Goal: Task Accomplishment & Management: Complete application form

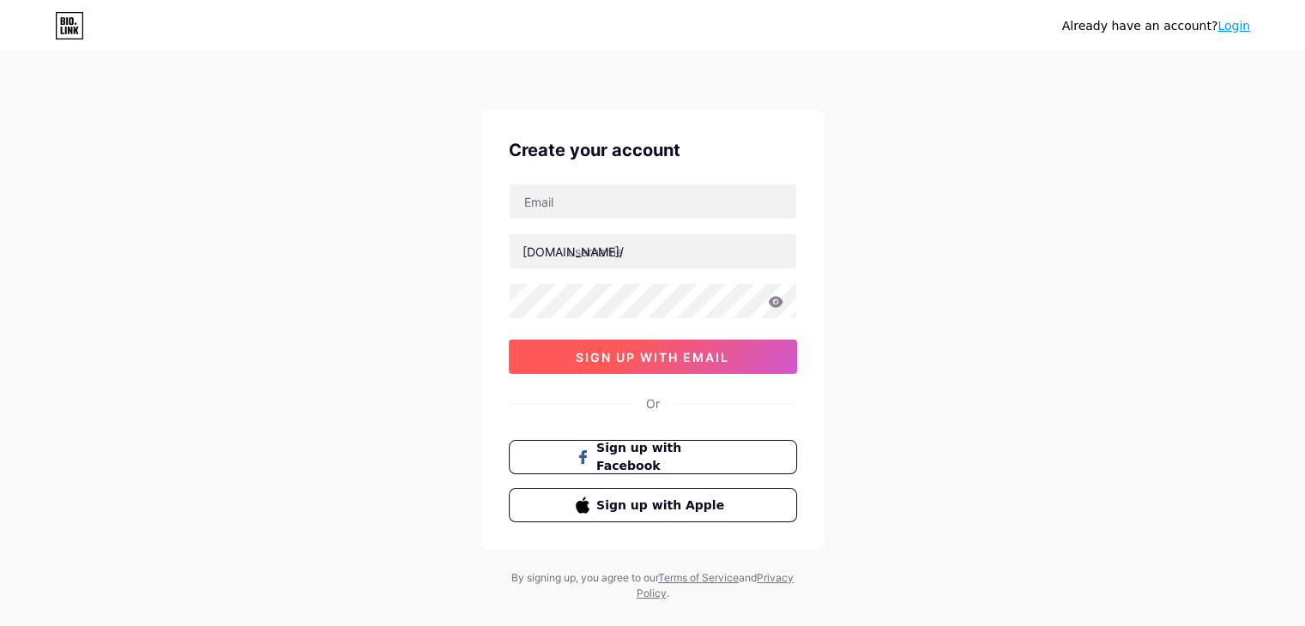
click at [674, 359] on span "sign up with email" at bounding box center [653, 357] width 154 height 15
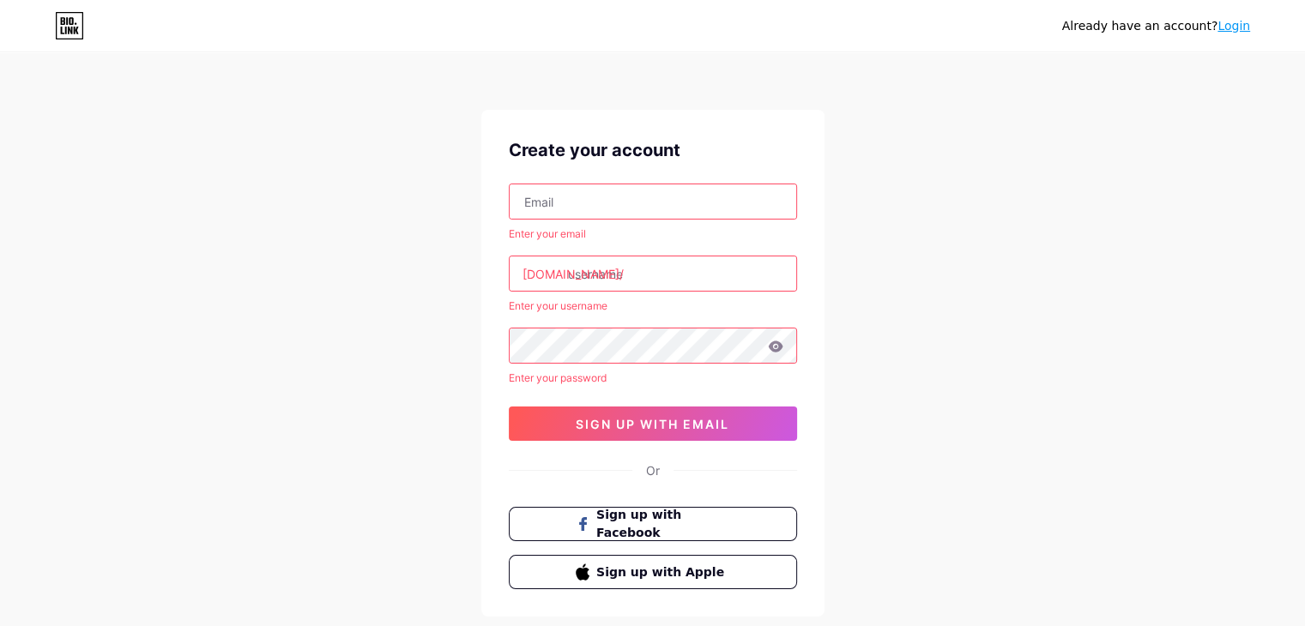
click at [594, 204] on input "text" at bounding box center [652, 201] width 286 height 34
type input "[EMAIL_ADDRESS][DOMAIN_NAME]"
click at [641, 268] on input "text" at bounding box center [652, 273] width 286 height 34
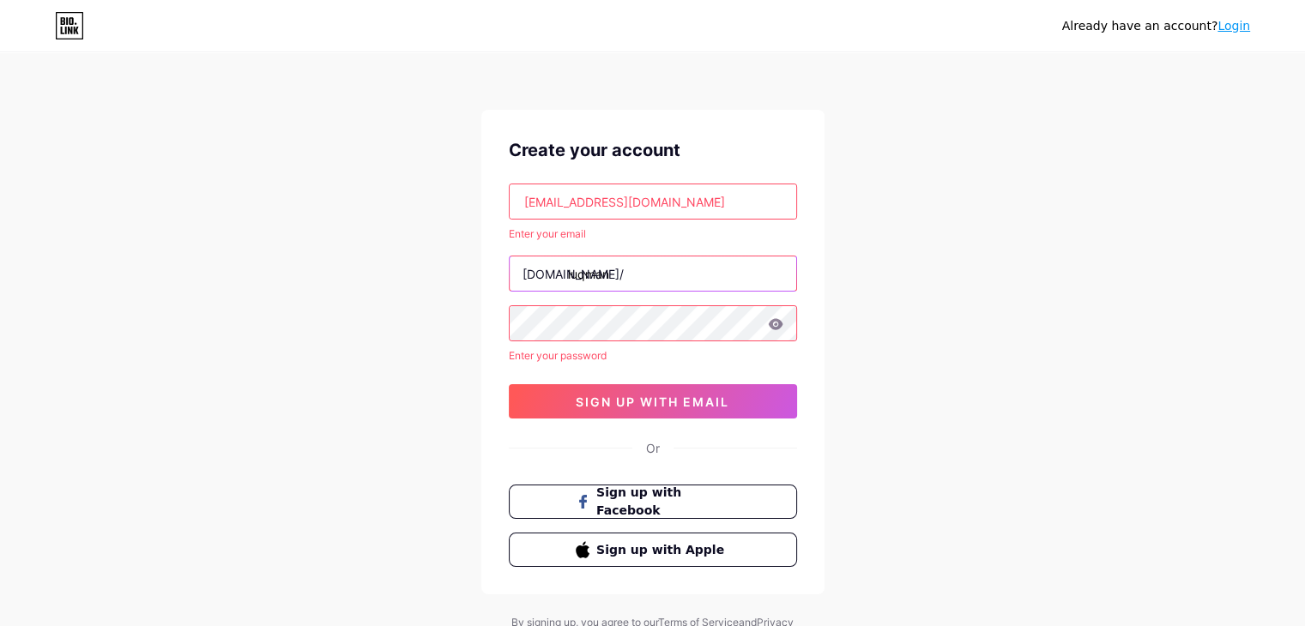
type input "luqman"
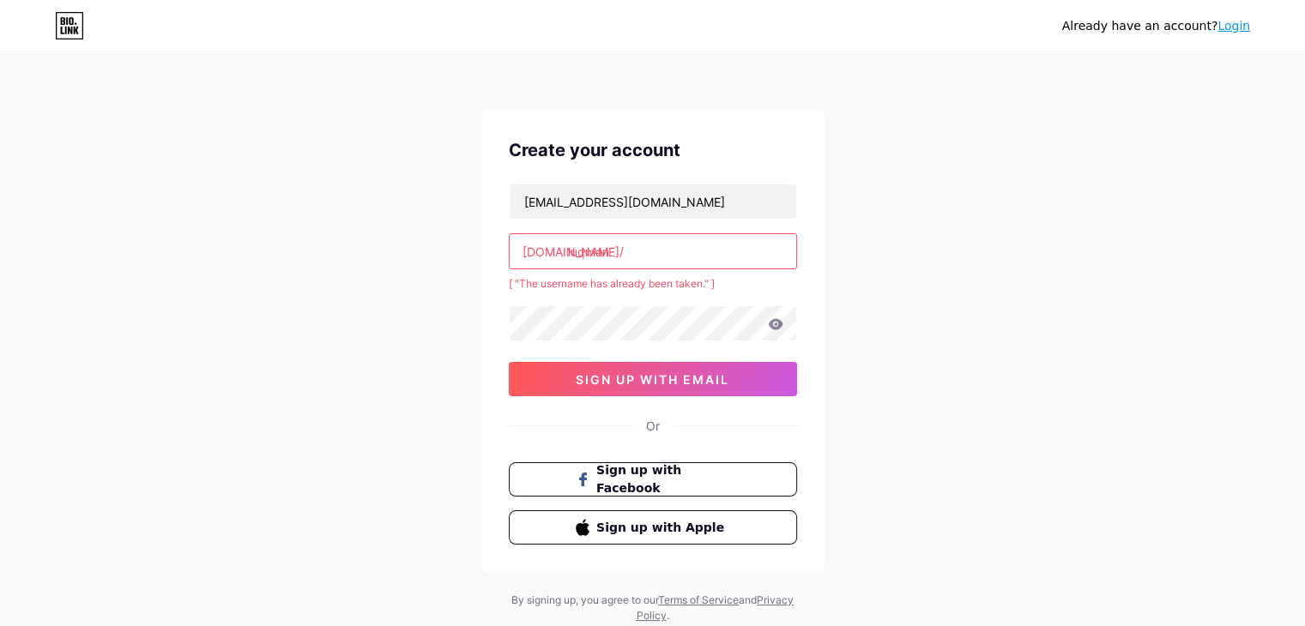
click at [642, 260] on input "luqman" at bounding box center [652, 251] width 286 height 34
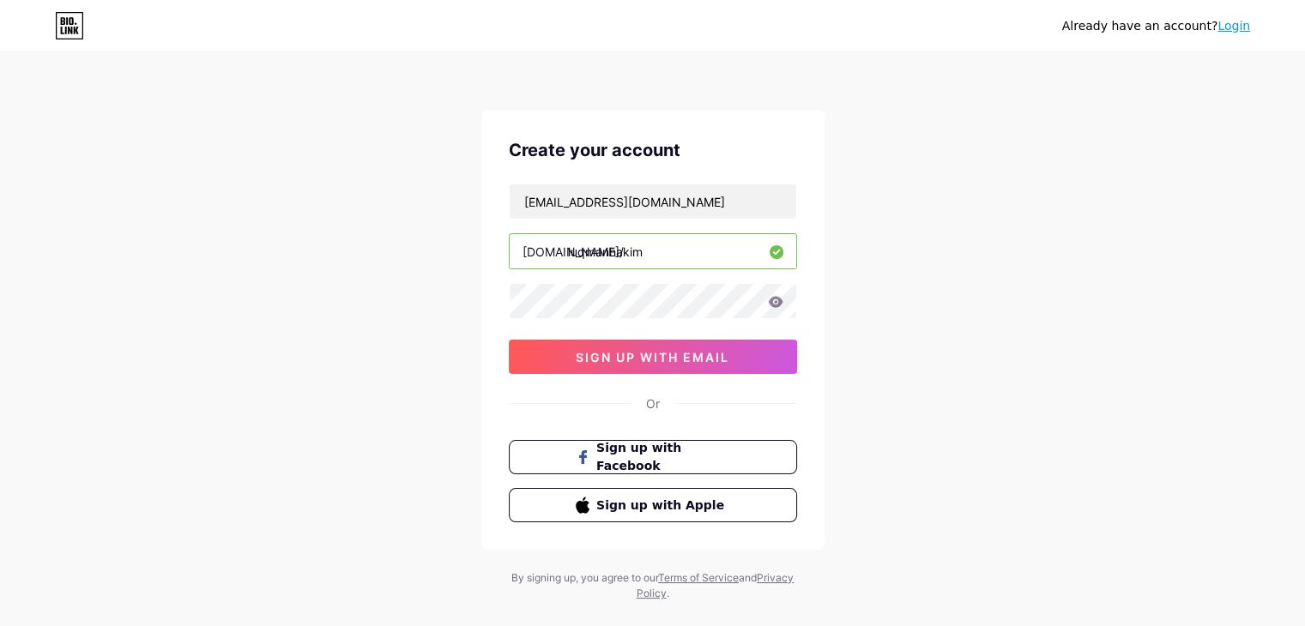
type input "luqmanhakim"
click at [774, 299] on icon at bounding box center [775, 302] width 15 height 12
click at [772, 303] on icon at bounding box center [775, 302] width 15 height 12
click at [679, 361] on span "sign up with email" at bounding box center [653, 357] width 154 height 15
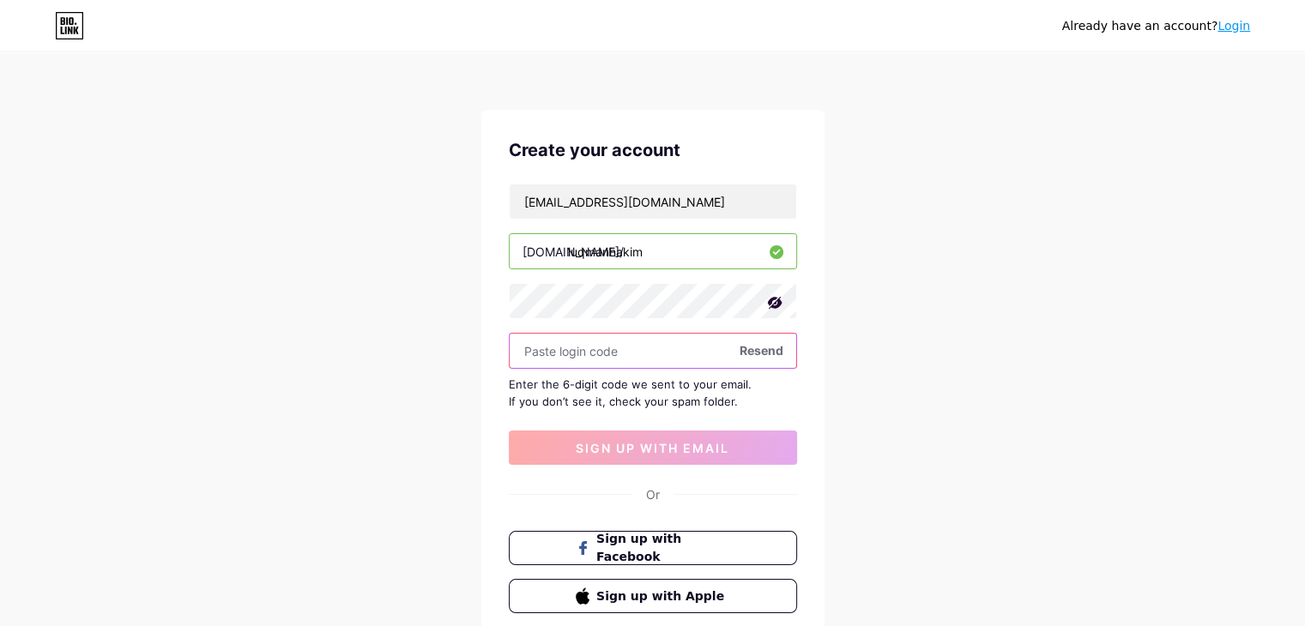
click at [753, 359] on input "text" at bounding box center [652, 351] width 286 height 34
click at [753, 351] on span "Resend" at bounding box center [761, 350] width 44 height 18
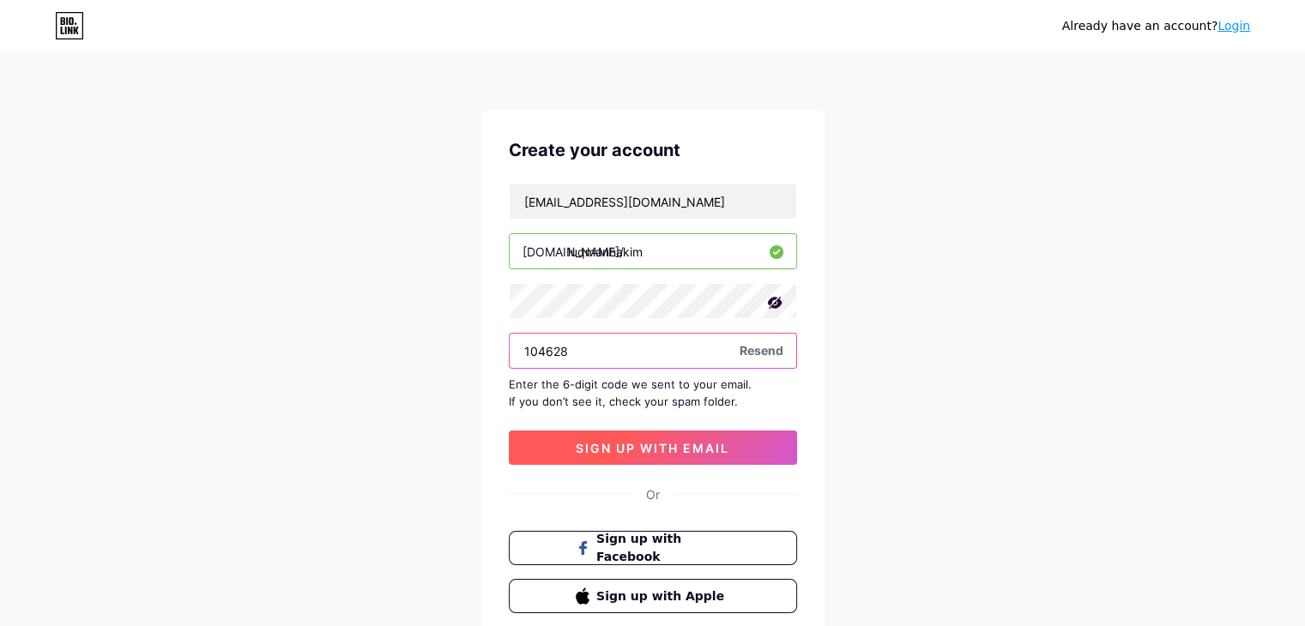
type input "104628"
click at [695, 443] on span "sign up with email" at bounding box center [653, 448] width 154 height 15
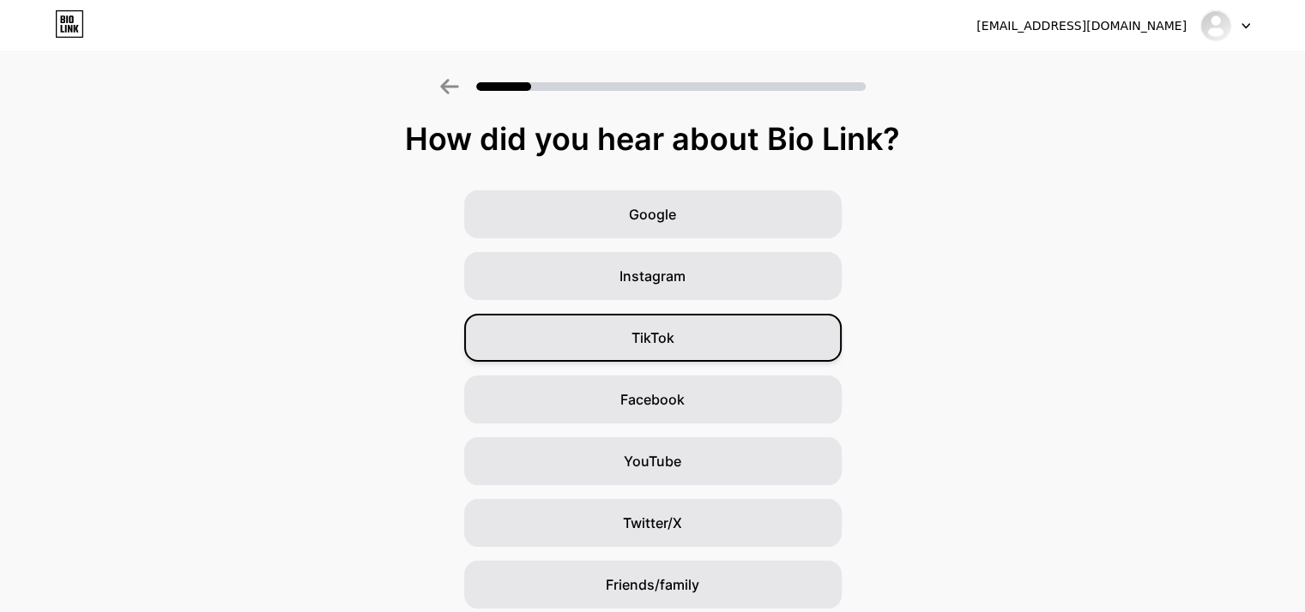
click at [670, 350] on div "TikTok" at bounding box center [652, 338] width 377 height 48
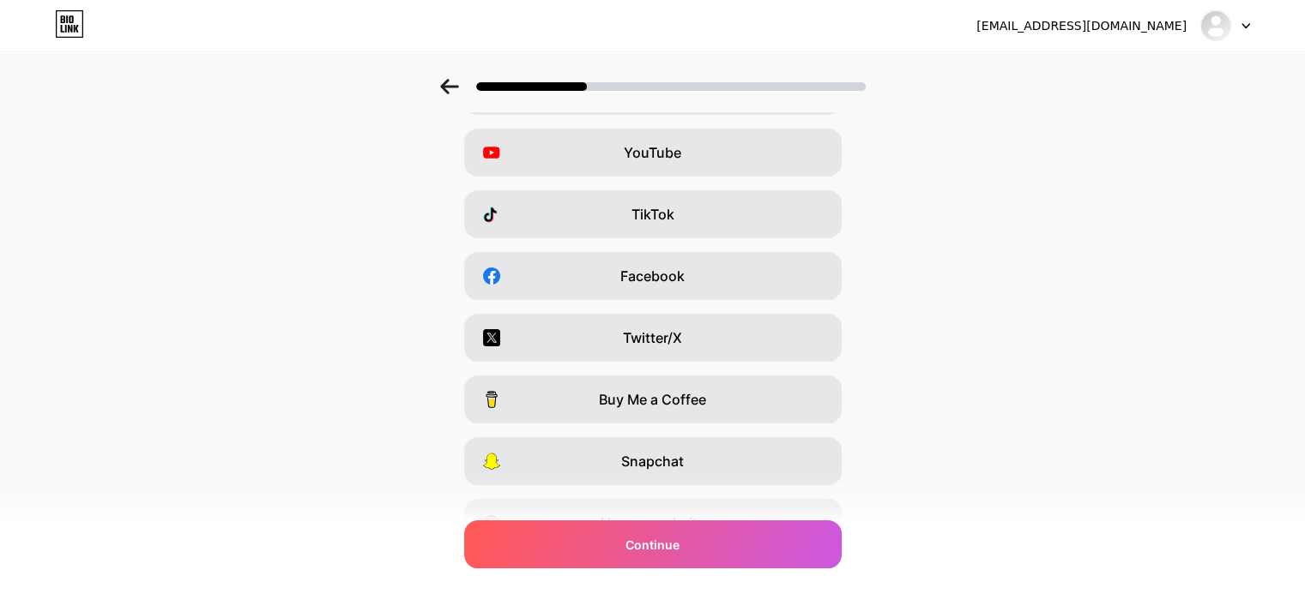
scroll to position [213, 0]
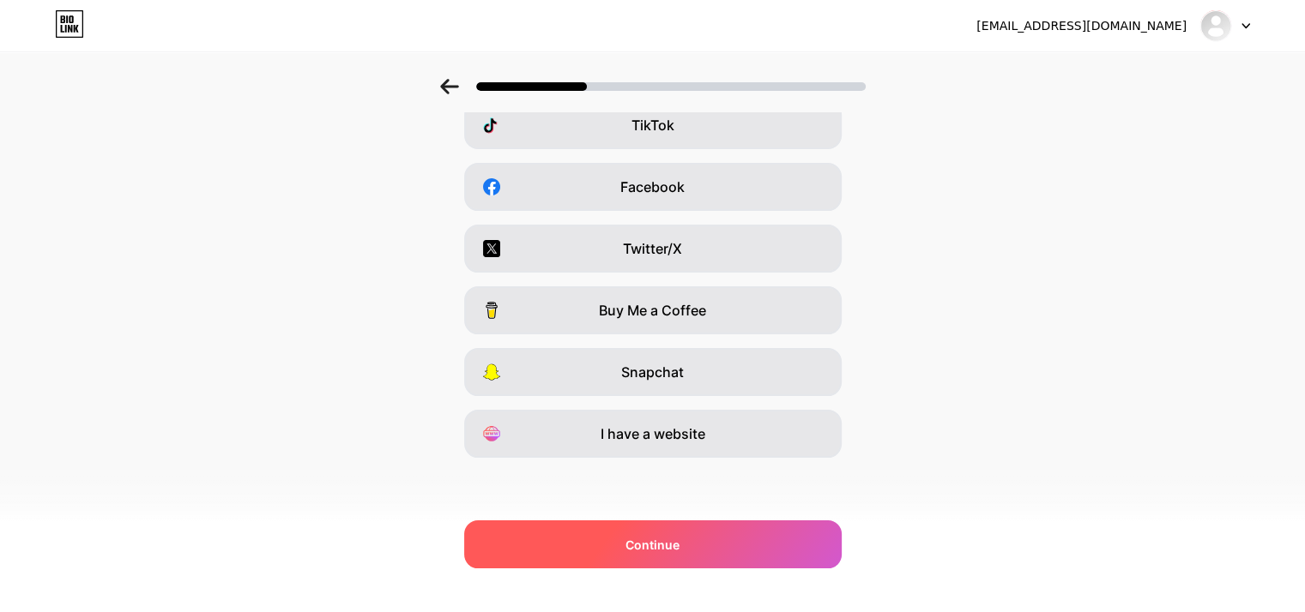
click at [739, 557] on div "Continue" at bounding box center [652, 545] width 377 height 48
click at [677, 547] on span "Continue" at bounding box center [652, 545] width 54 height 18
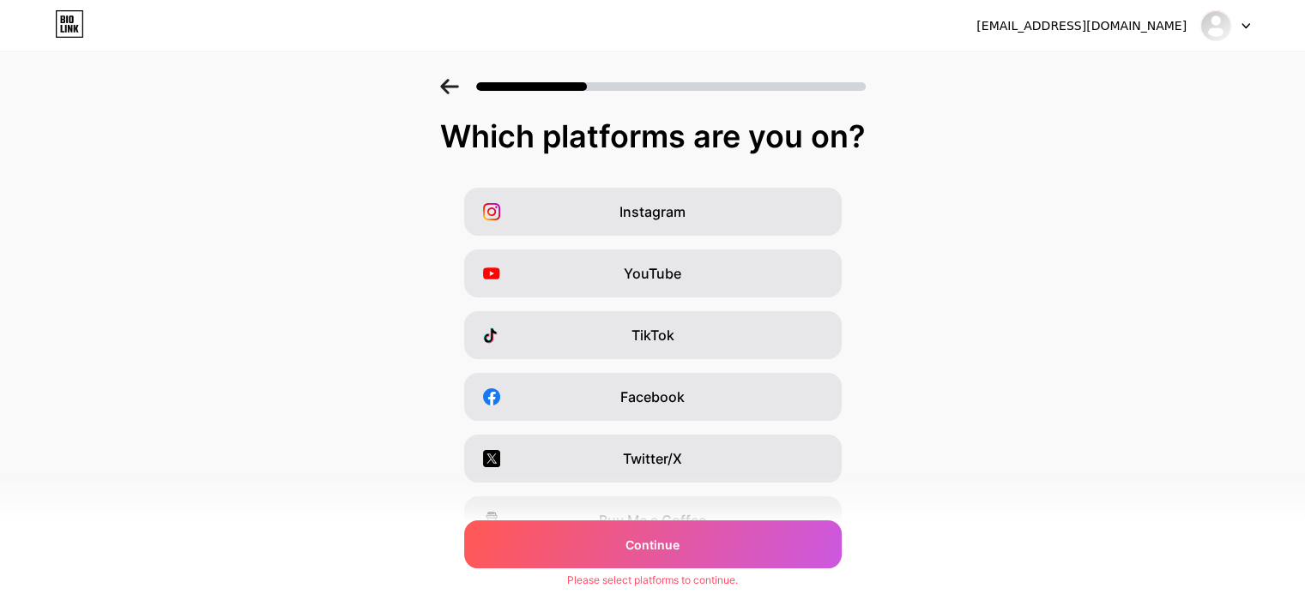
scroll to position [0, 0]
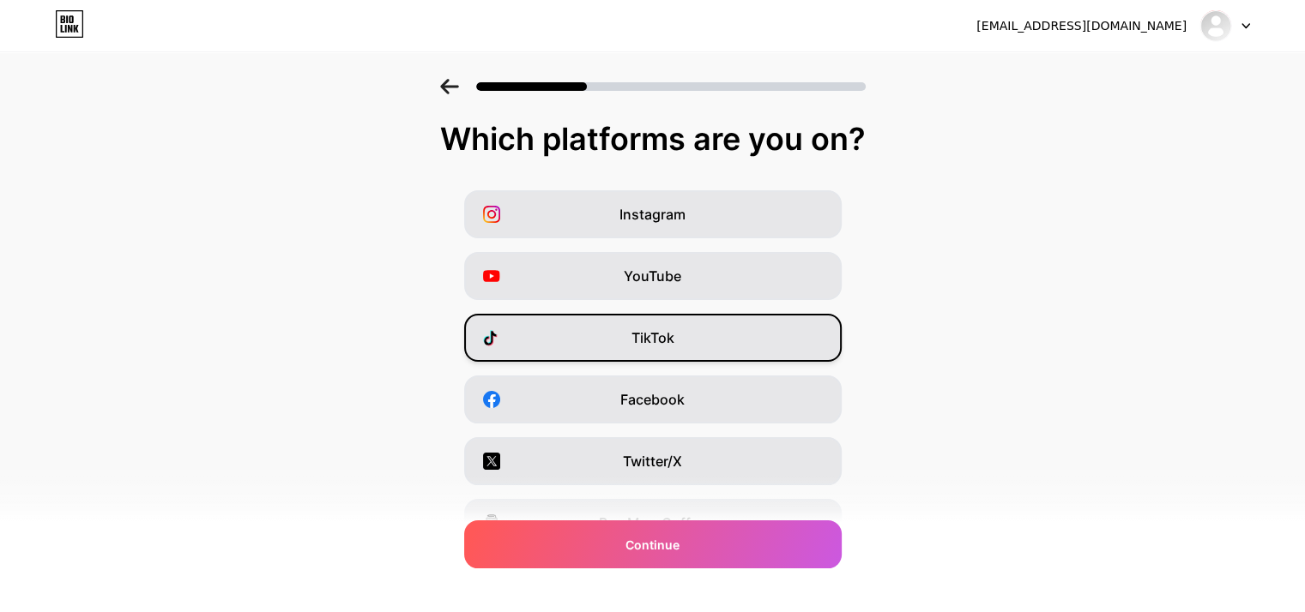
click at [683, 324] on div "TikTok" at bounding box center [652, 338] width 377 height 48
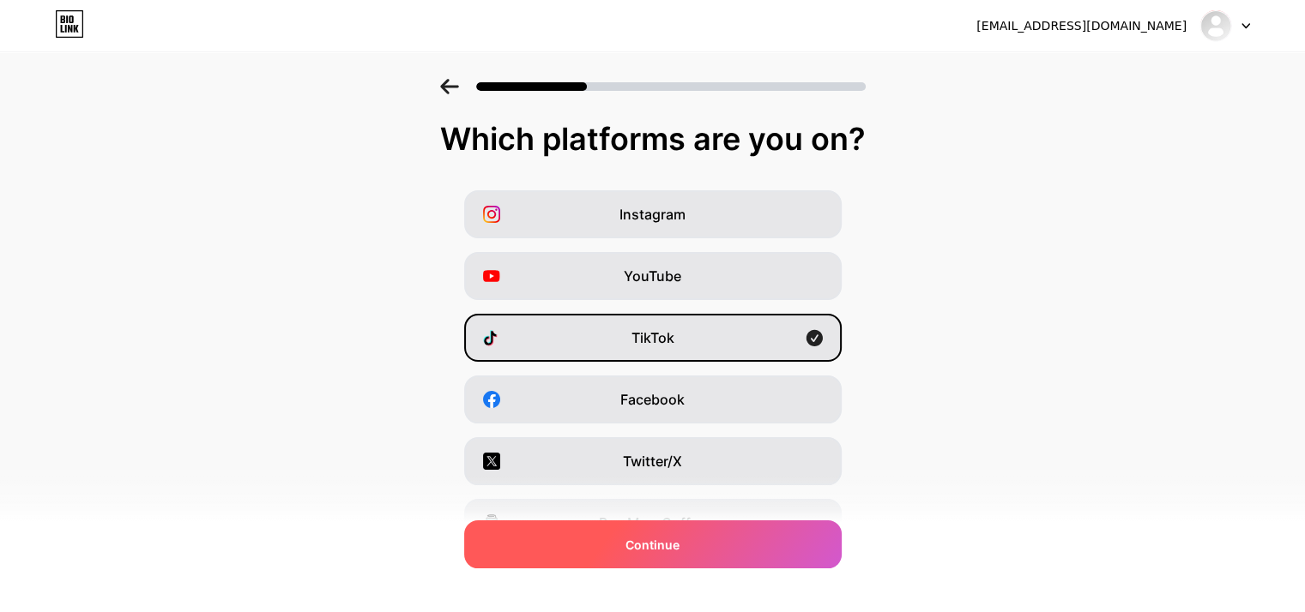
click at [719, 539] on div "Continue" at bounding box center [652, 545] width 377 height 48
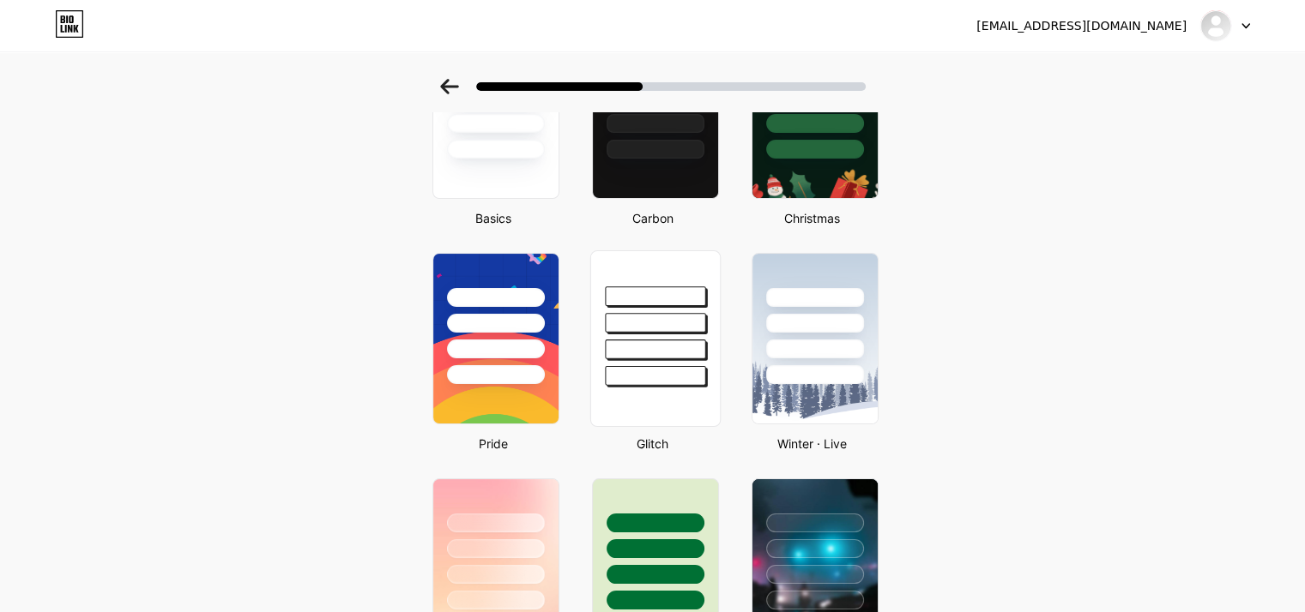
scroll to position [172, 0]
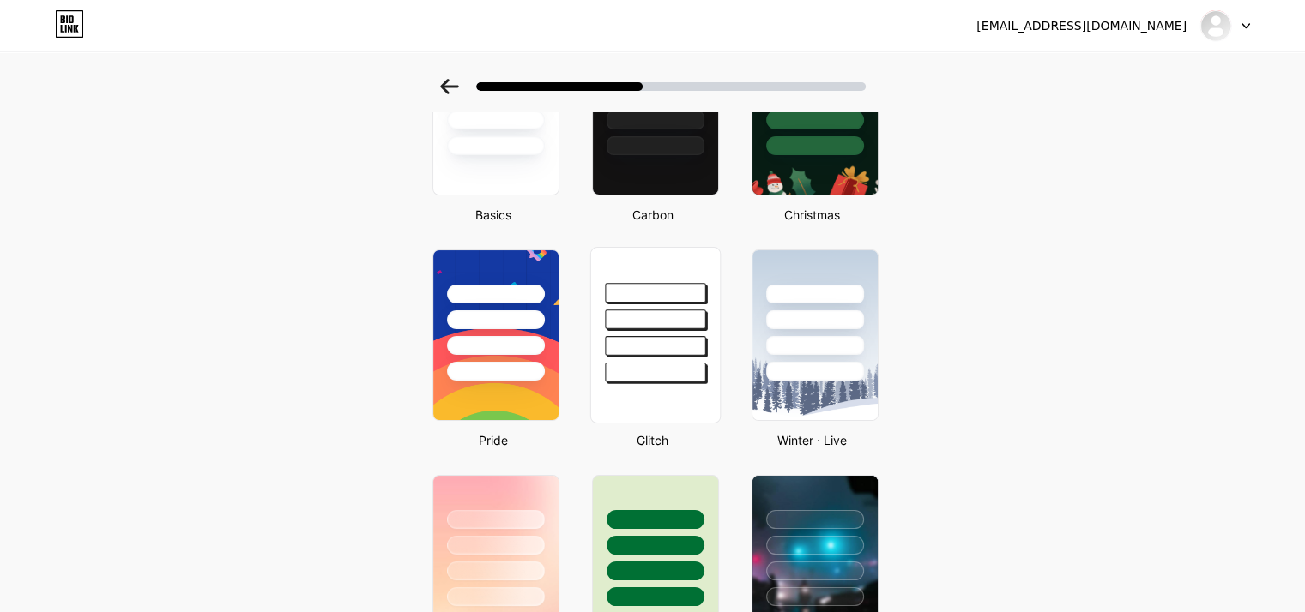
click at [676, 388] on div at bounding box center [654, 335] width 130 height 177
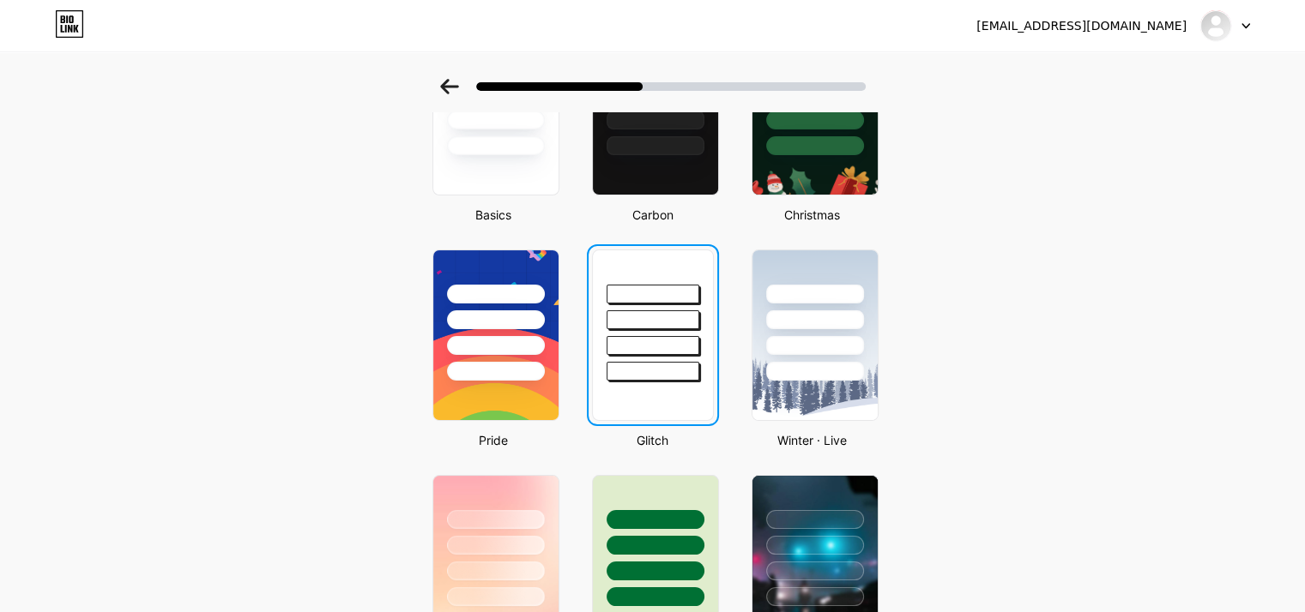
scroll to position [0, 0]
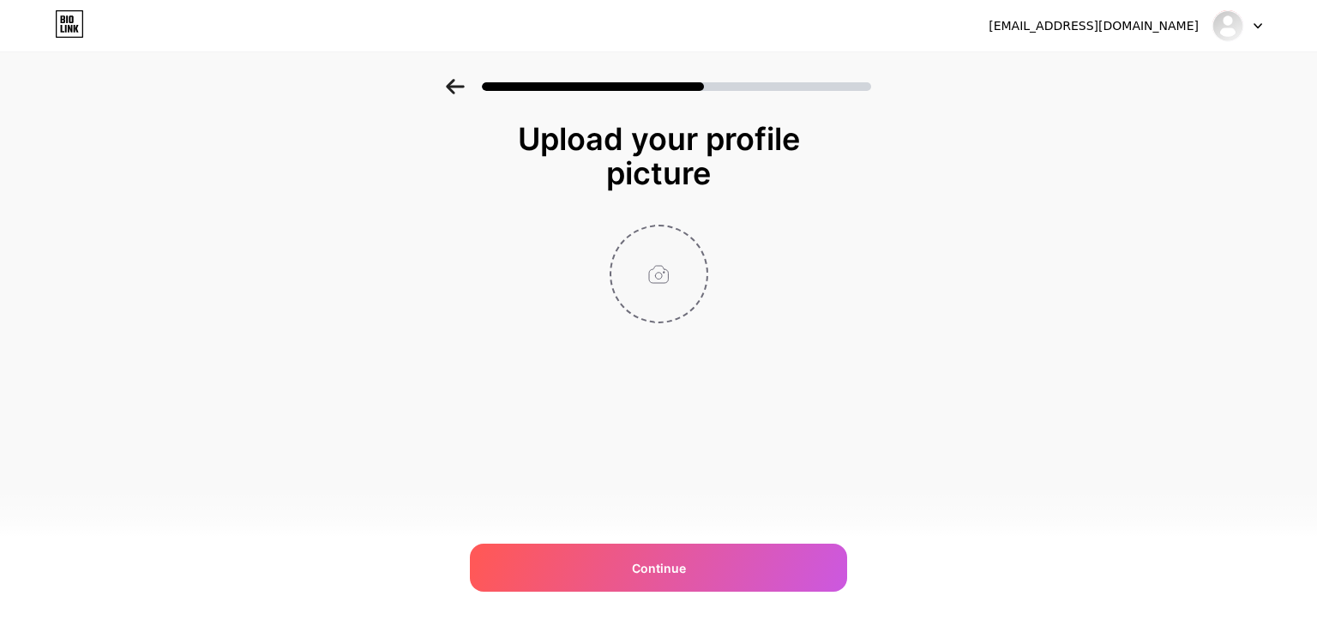
click at [657, 289] on input "file" at bounding box center [659, 273] width 95 height 95
click at [666, 308] on input "file" at bounding box center [659, 273] width 95 height 95
type input "C:\fakepath\photo_2025-10-10_16-53-18.jpg"
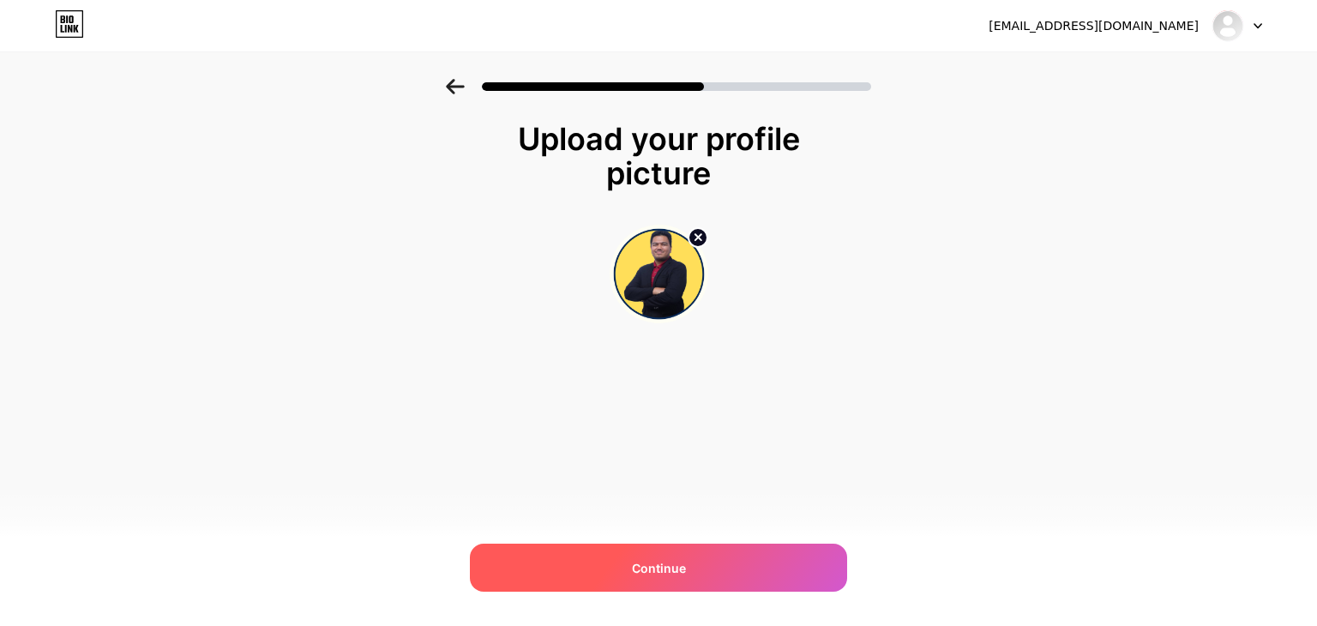
click at [707, 569] on div "Continue" at bounding box center [658, 568] width 377 height 48
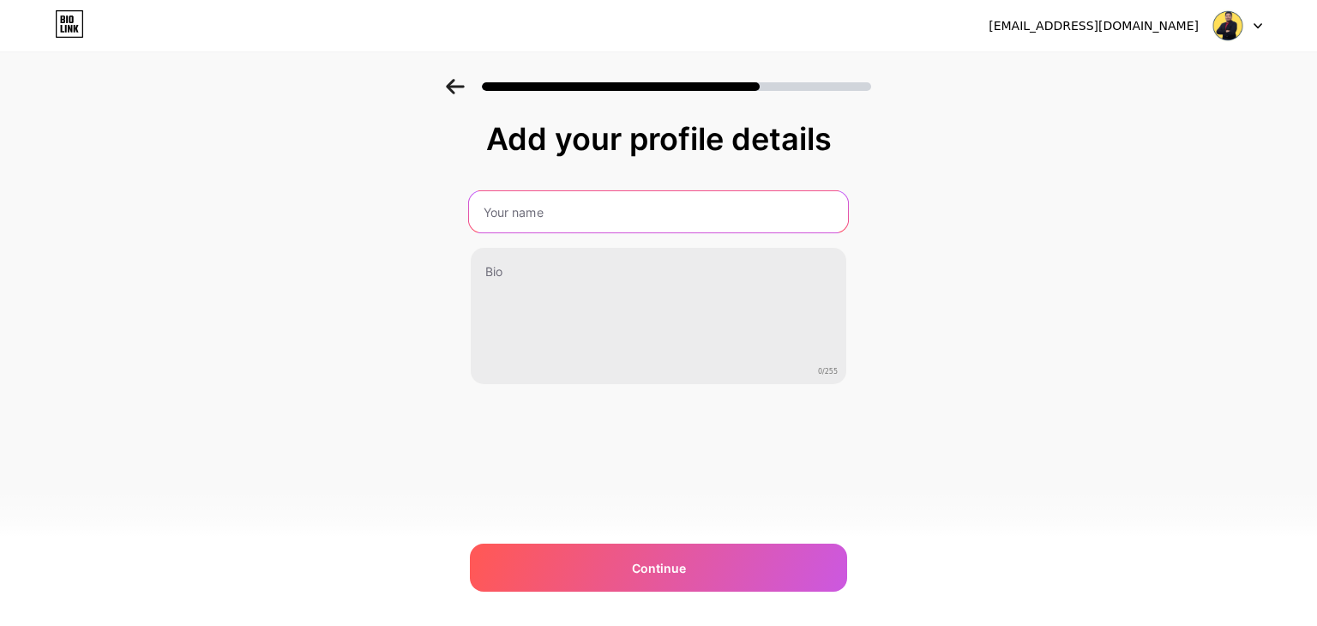
click at [610, 223] on input "text" at bounding box center [658, 211] width 379 height 41
type input "[PERSON_NAME]"
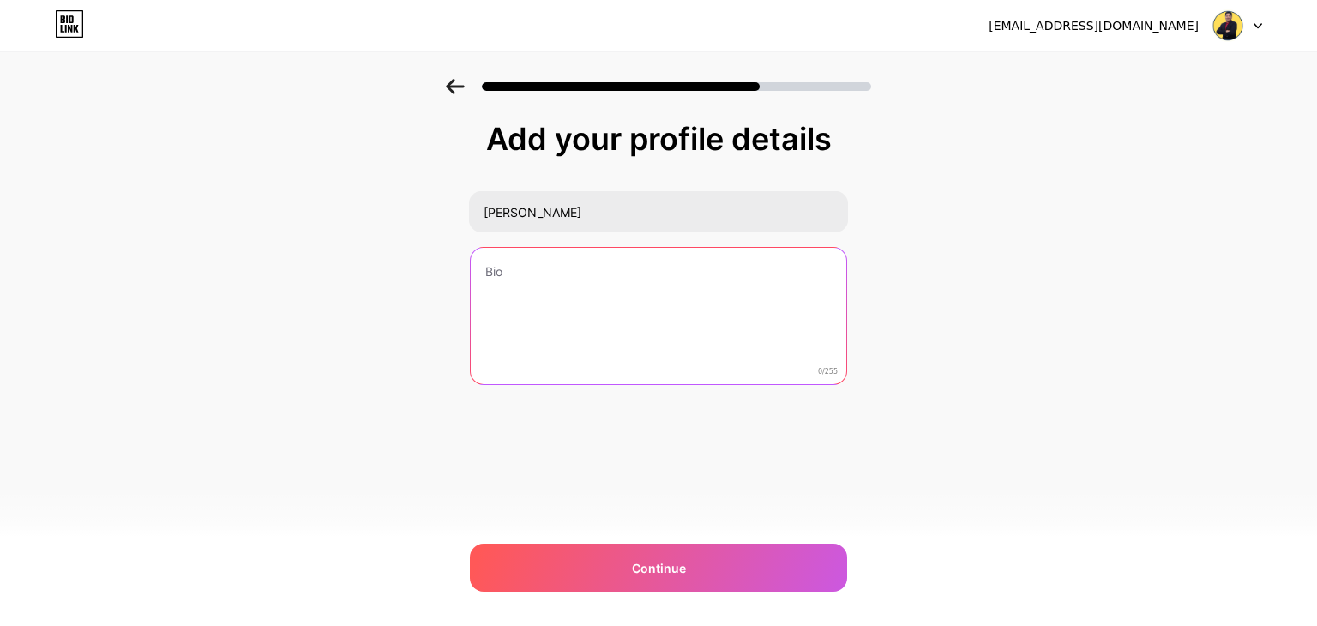
click at [613, 265] on textarea at bounding box center [659, 317] width 376 height 138
type textarea "I'm not sell but I give solution MEDICAL | HIBAH | SAVING Takaful Advisor PruBSN"
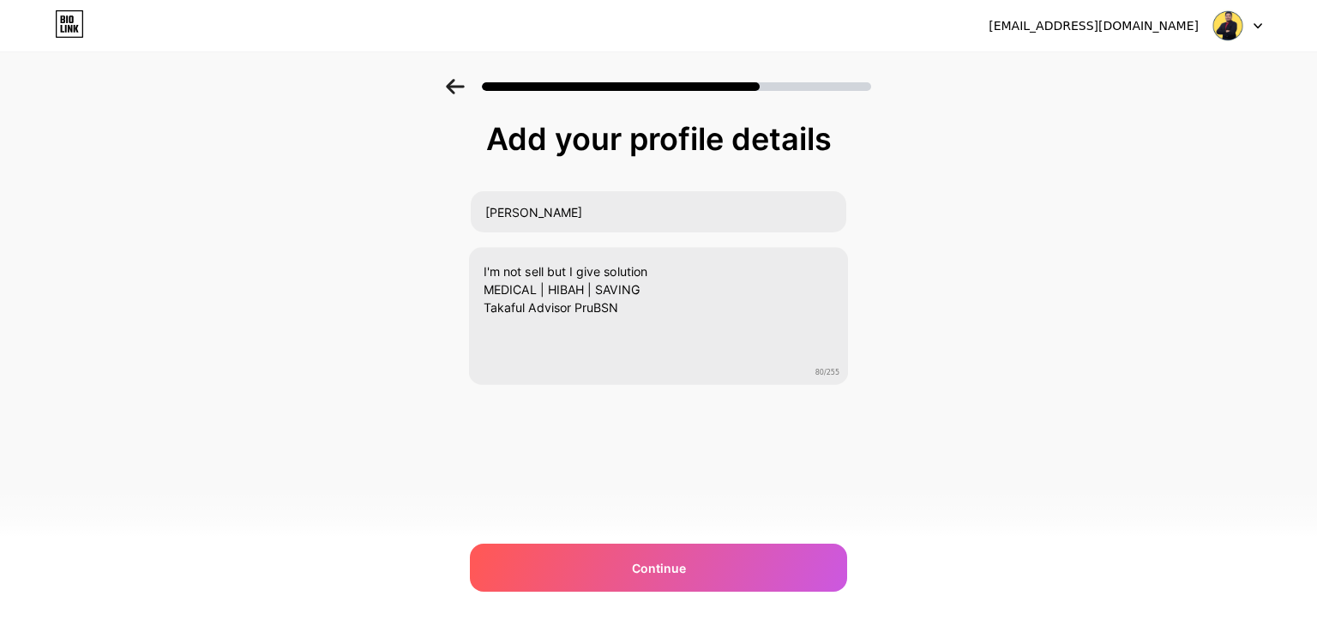
click at [666, 424] on div "Add your profile details [PERSON_NAME] I'm not sell but I give solution MEDICAL…" at bounding box center [658, 296] width 377 height 349
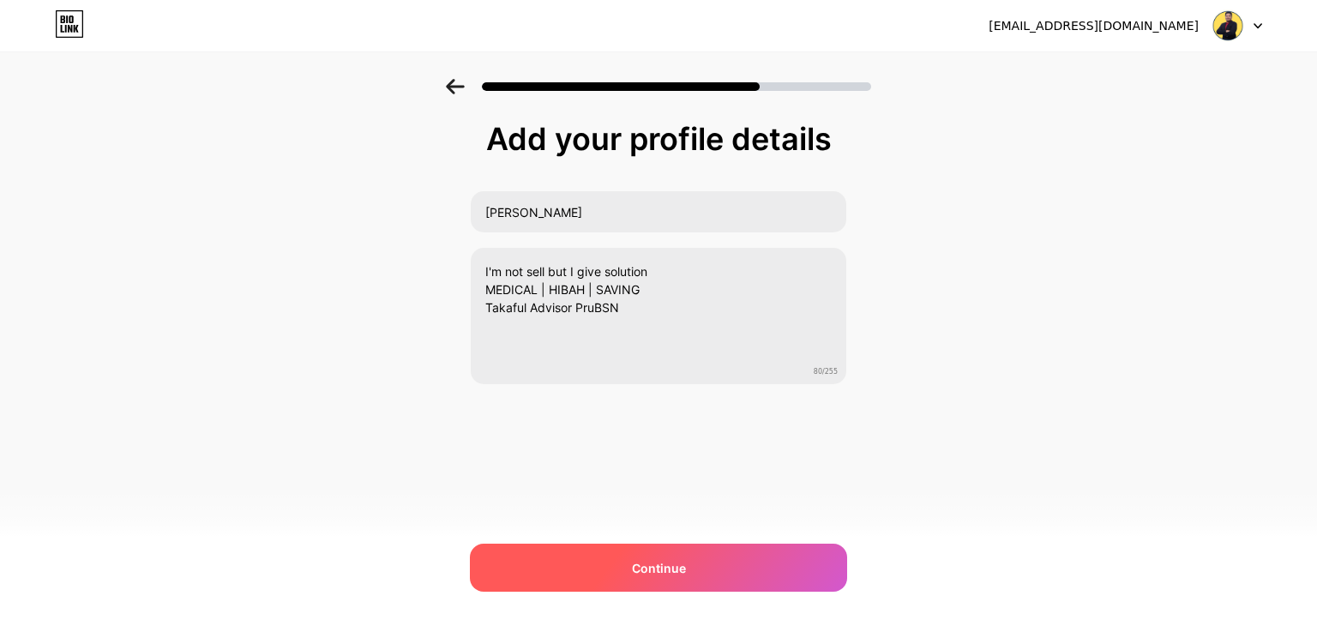
click at [697, 584] on div "Continue" at bounding box center [658, 568] width 377 height 48
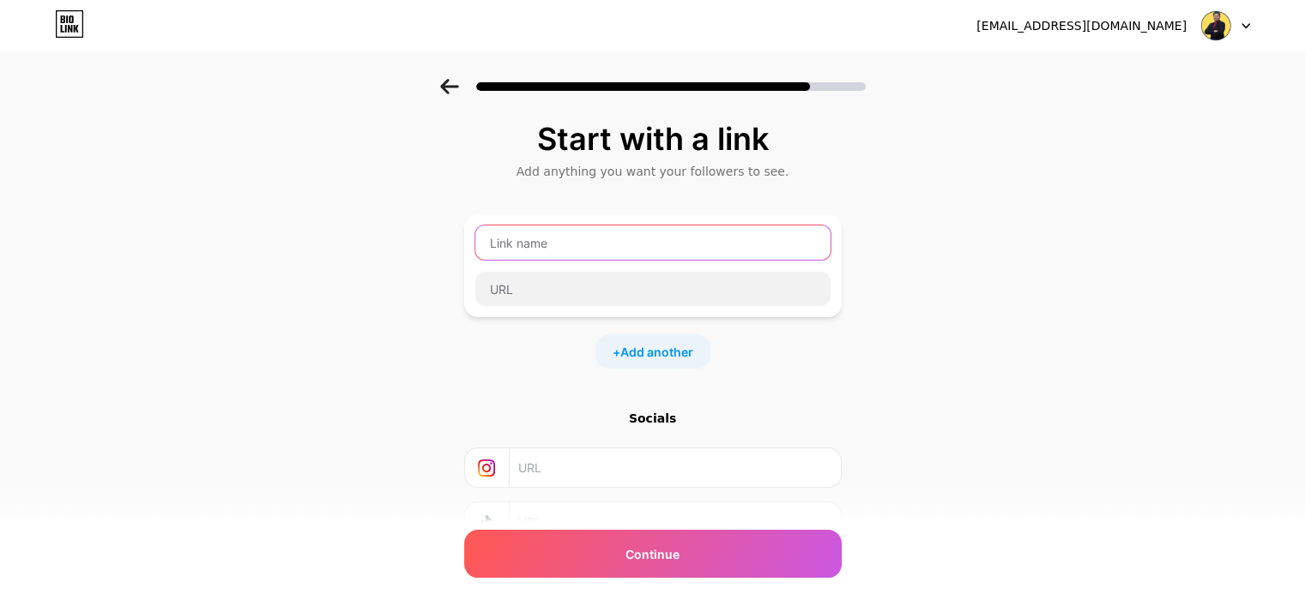
click at [606, 246] on input "text" at bounding box center [652, 243] width 355 height 34
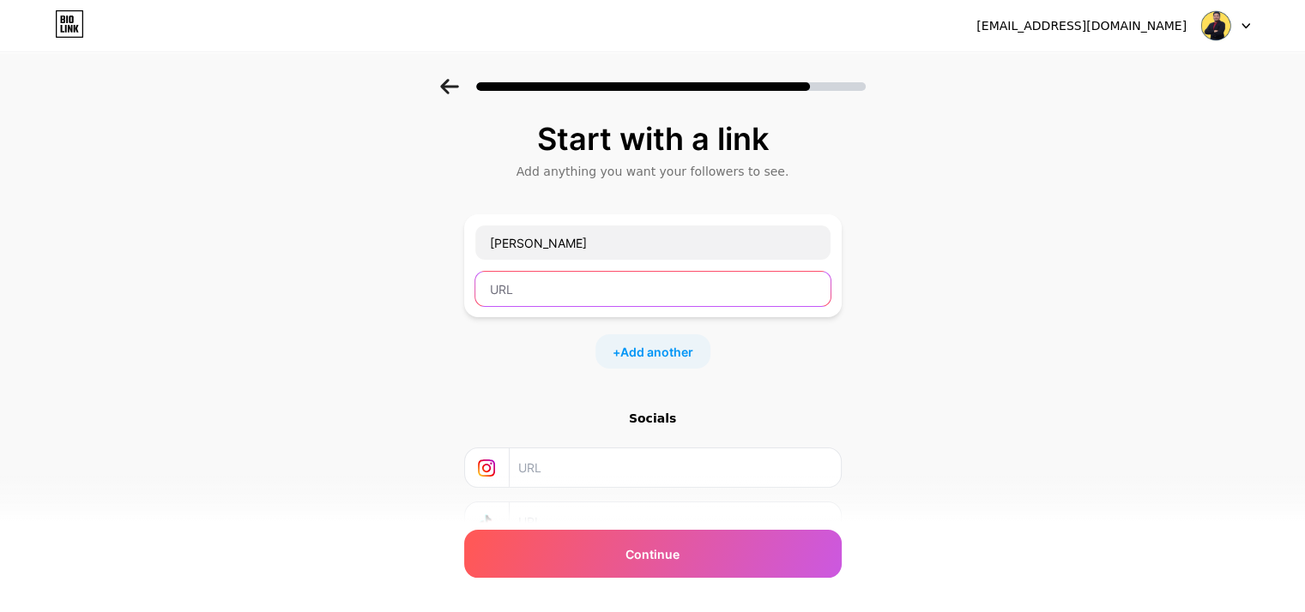
click at [616, 289] on input "text" at bounding box center [652, 289] width 355 height 34
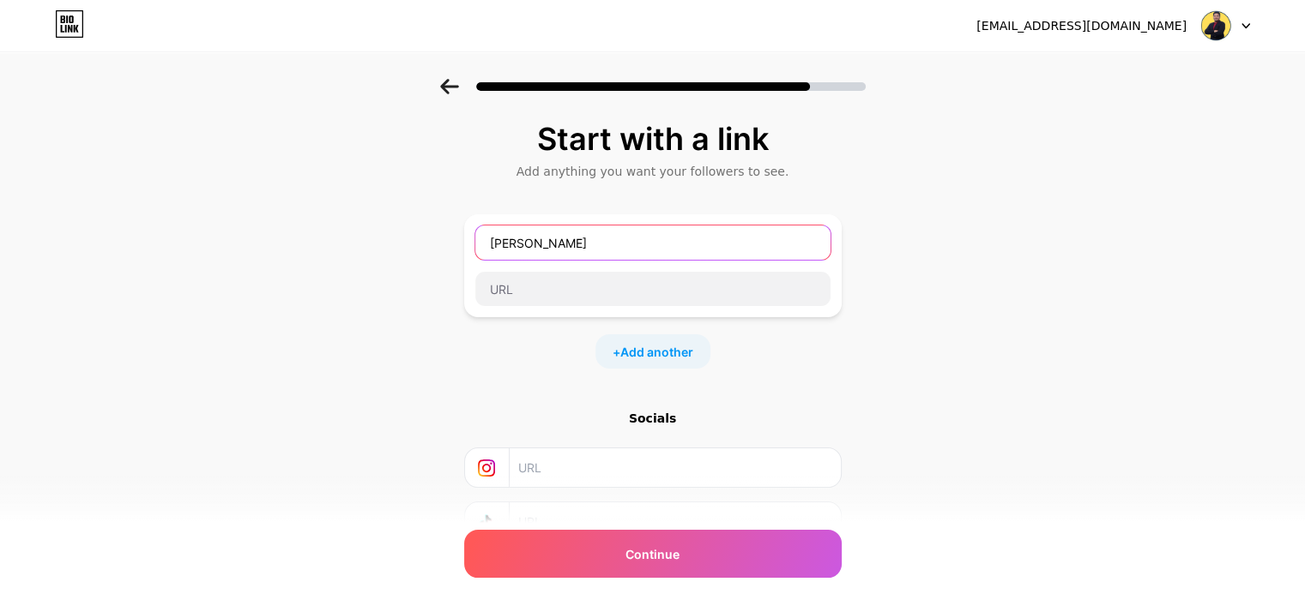
click at [609, 243] on input "[PERSON_NAME]" at bounding box center [652, 243] width 355 height 34
type input "L"
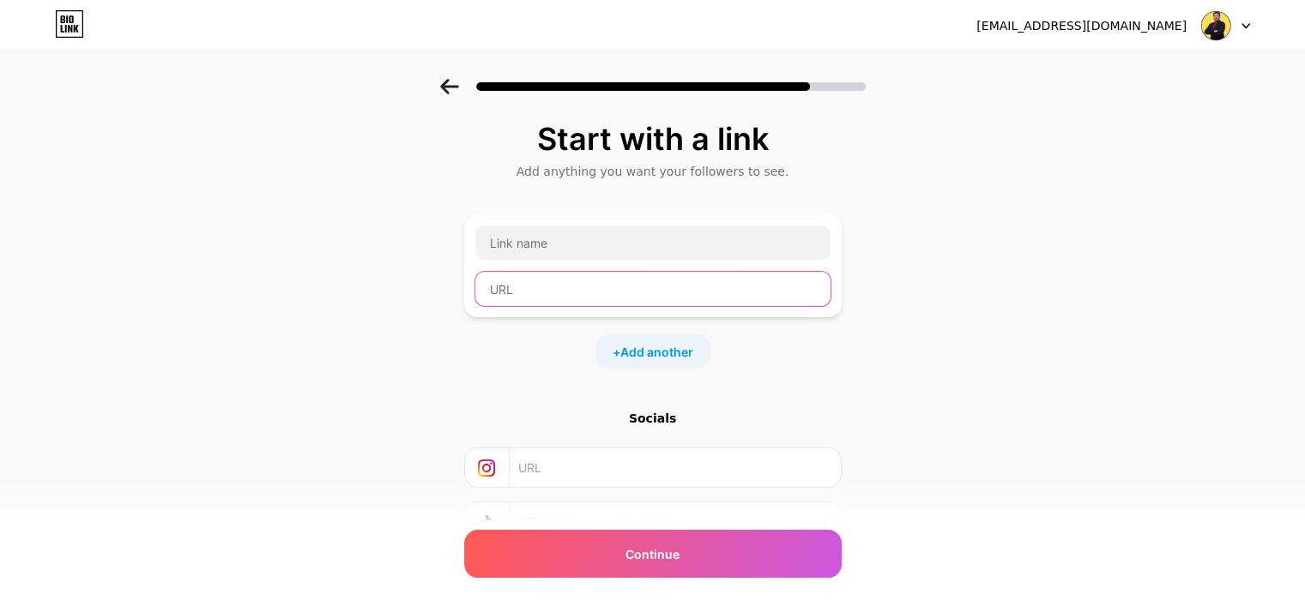
click at [569, 282] on input "text" at bounding box center [652, 289] width 355 height 34
click at [652, 340] on div "+ Add another" at bounding box center [652, 351] width 115 height 34
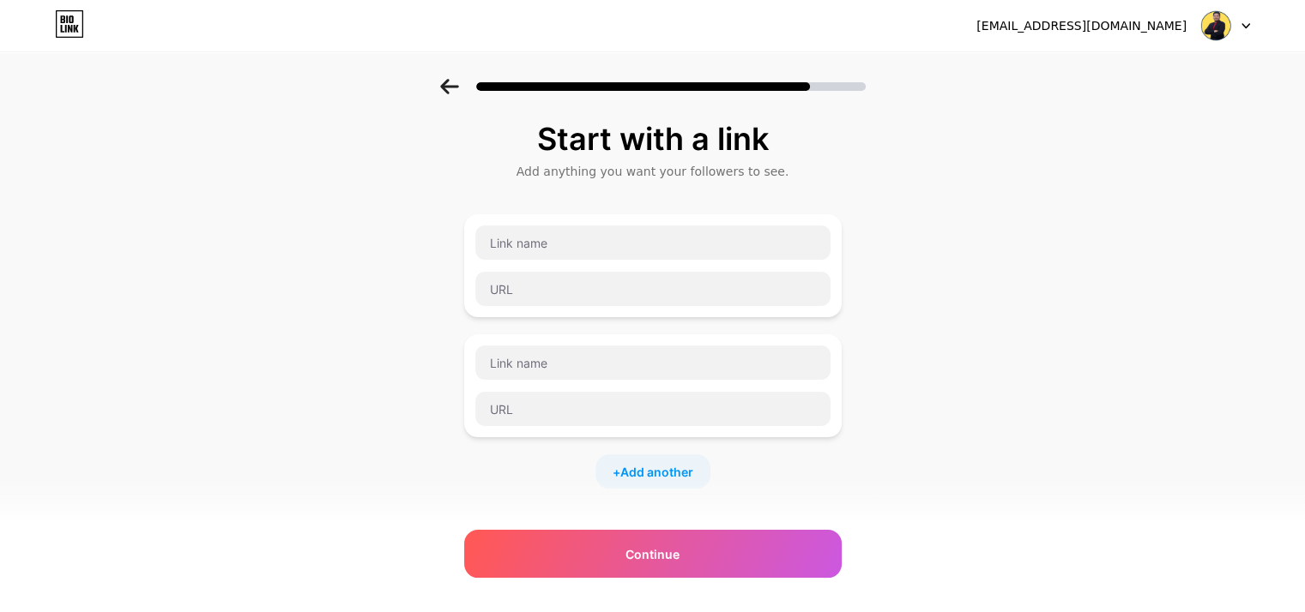
click at [459, 87] on icon at bounding box center [449, 86] width 19 height 15
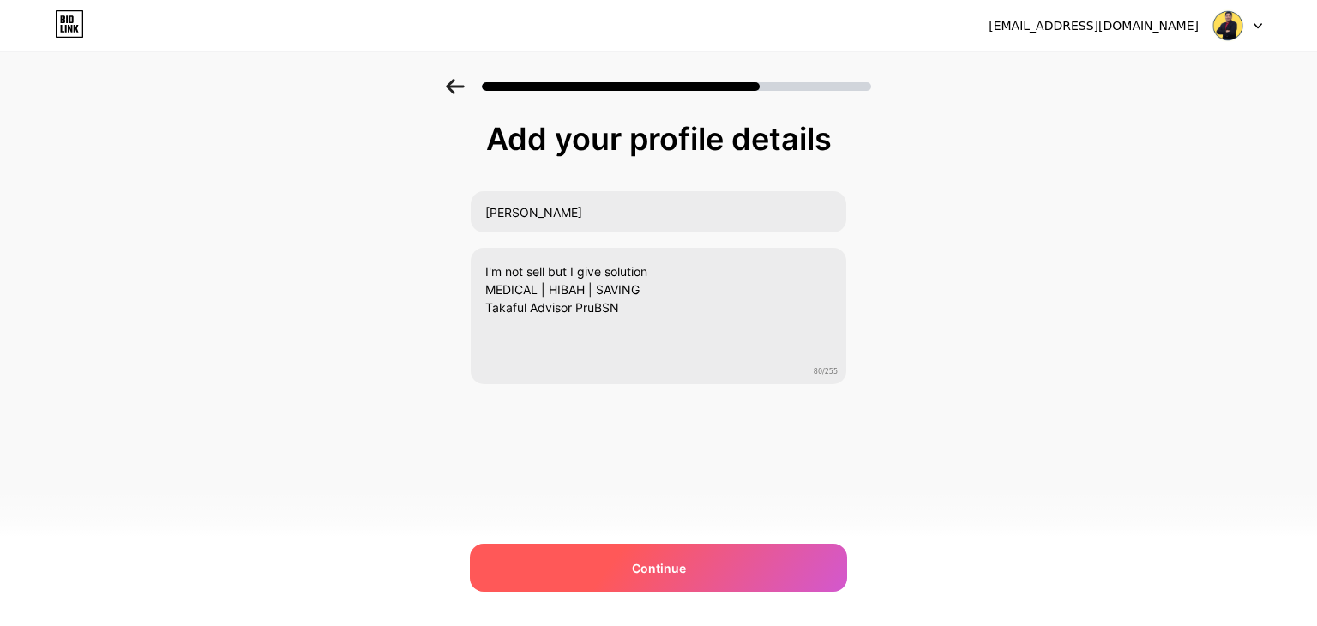
click at [765, 572] on div "Continue" at bounding box center [658, 568] width 377 height 48
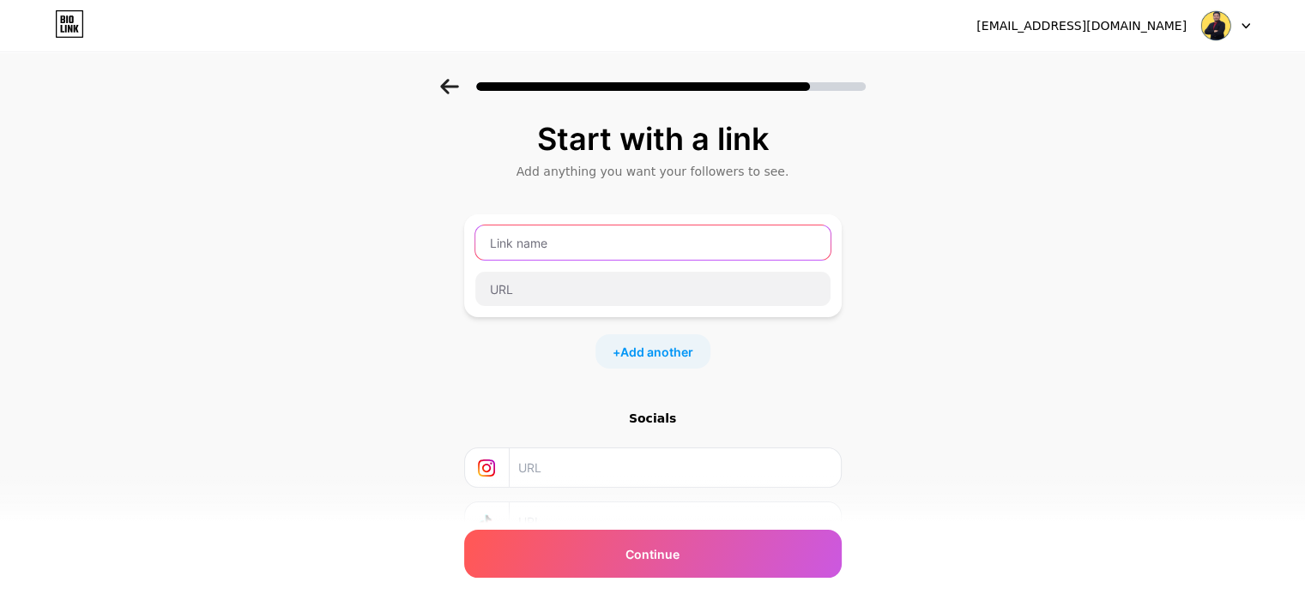
click at [559, 231] on input "text" at bounding box center [652, 243] width 355 height 34
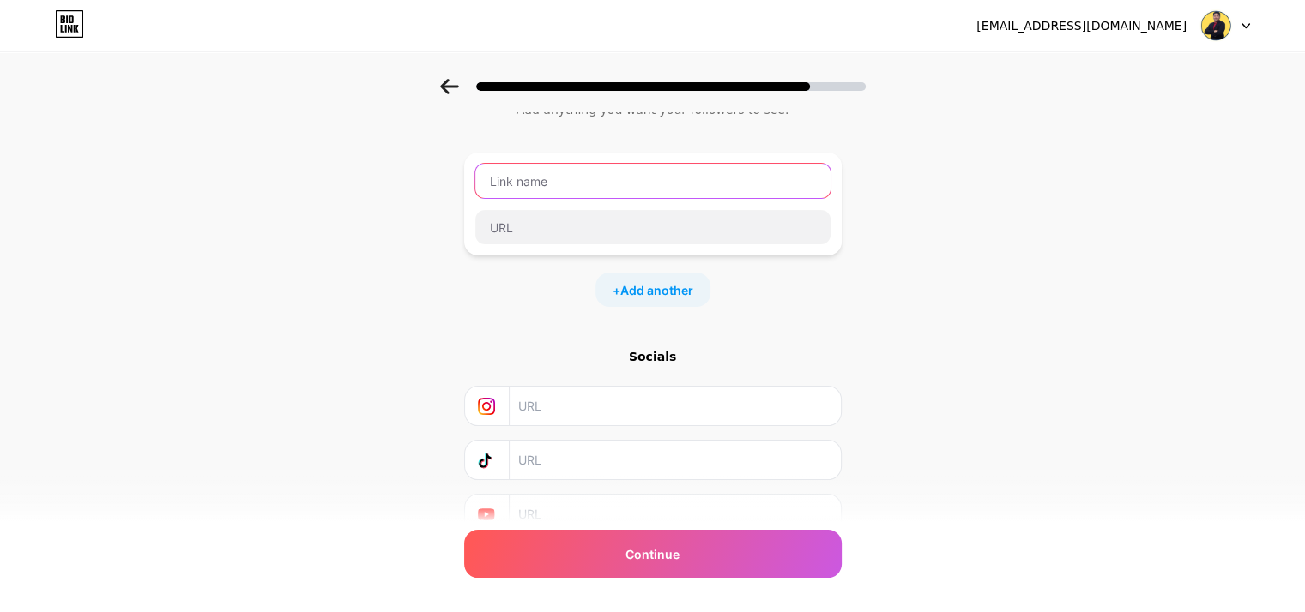
scroll to position [136, 0]
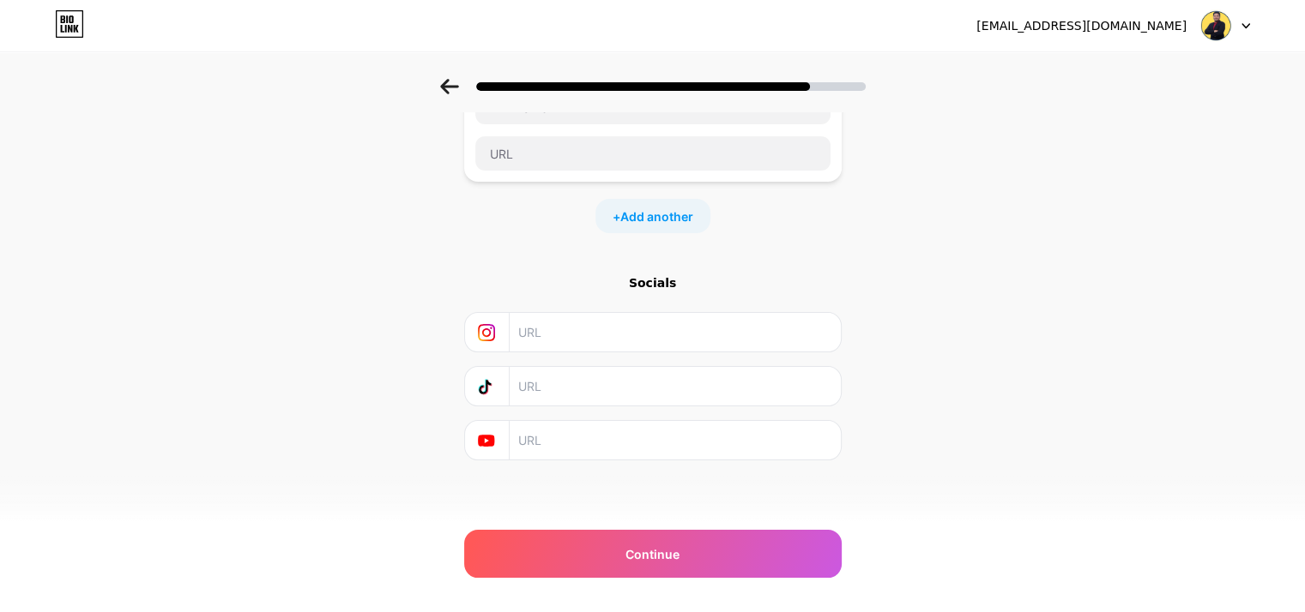
click at [536, 331] on input "text" at bounding box center [673, 332] width 311 height 39
paste input "[URL][DOMAIN_NAME]"
type input "[URL][DOMAIN_NAME]"
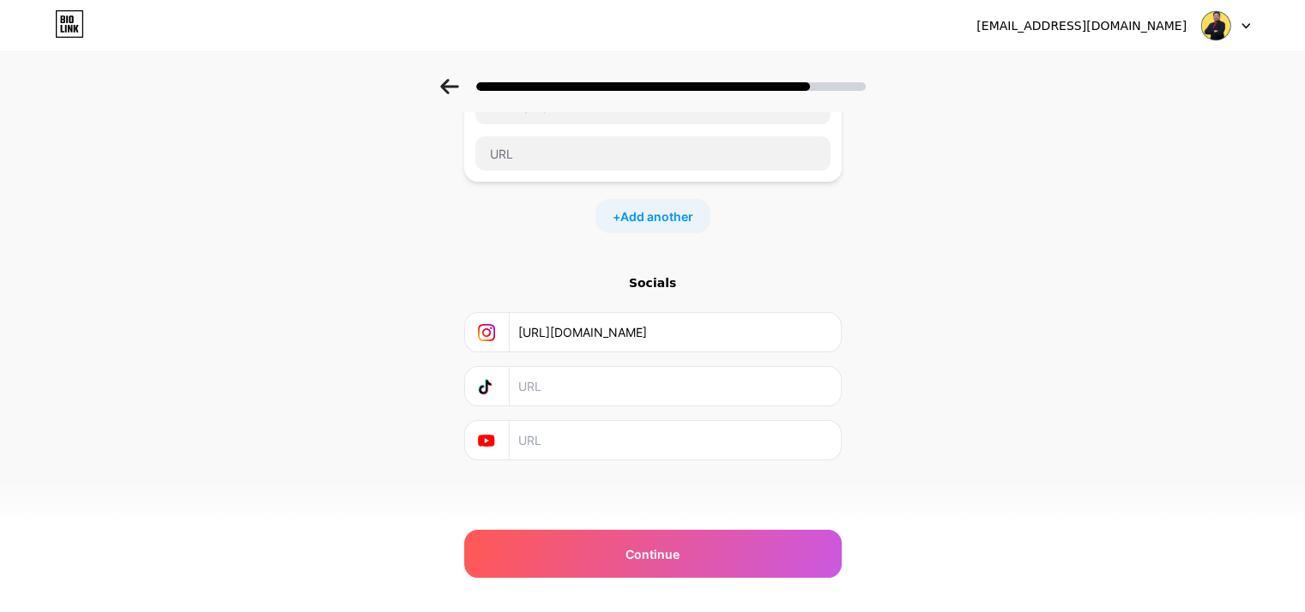
click at [608, 371] on input "text" at bounding box center [673, 386] width 311 height 39
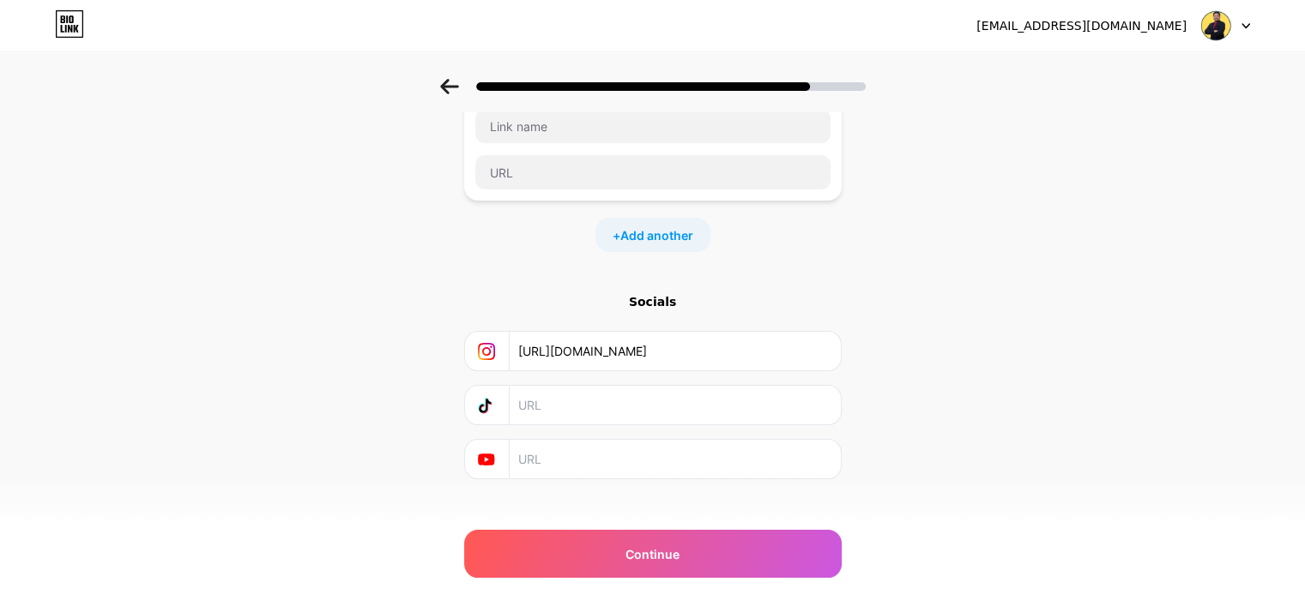
scroll to position [136, 0]
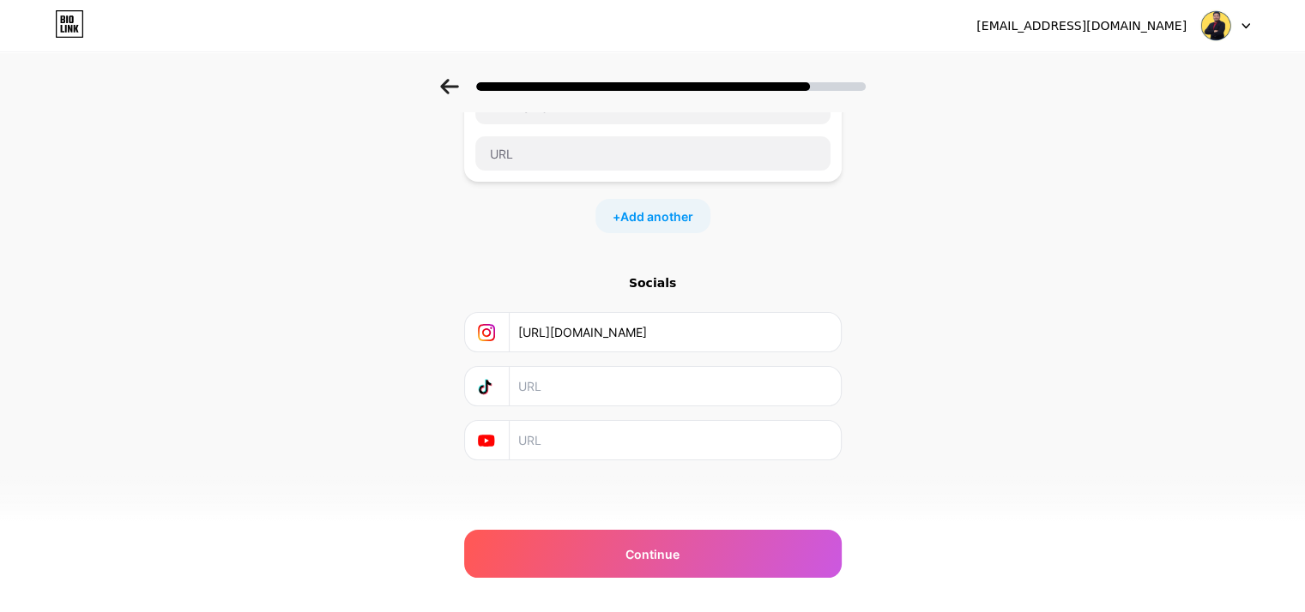
drag, startPoint x: 495, startPoint y: 384, endPoint x: 986, endPoint y: 360, distance: 492.0
click at [986, 360] on div "Start with a link Add anything you want your followers to see. + Add another So…" at bounding box center [652, 244] width 1305 height 603
click at [626, 389] on input "text" at bounding box center [673, 386] width 311 height 39
paste input "[URL][DOMAIN_NAME]"
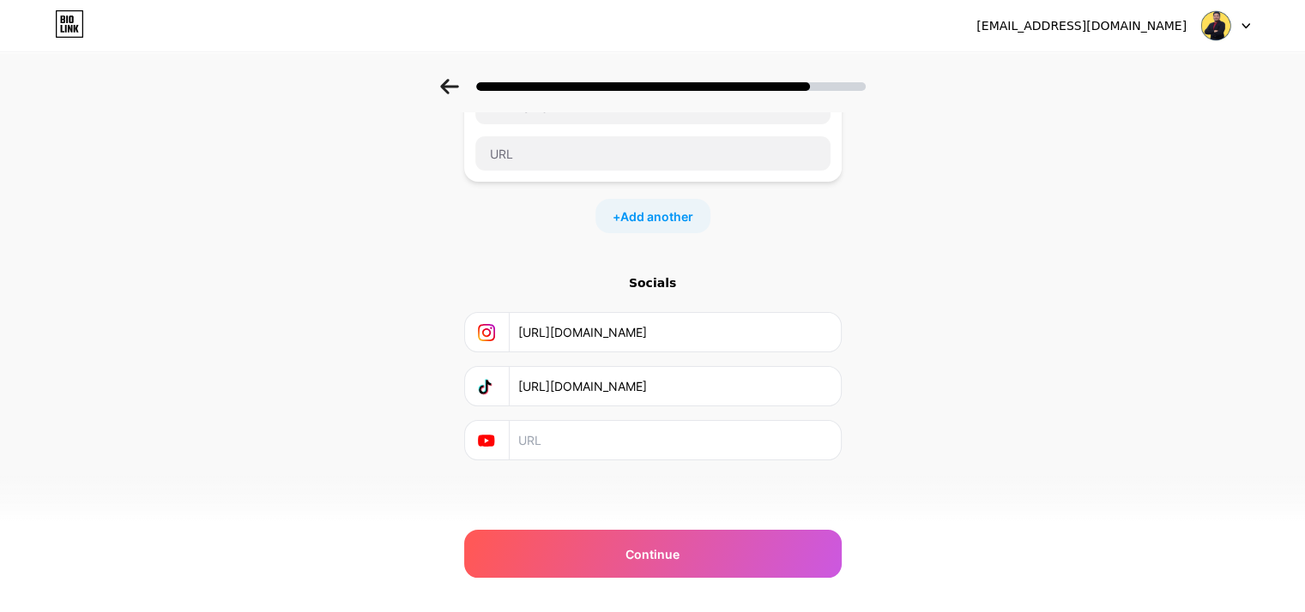
type input "[URL][DOMAIN_NAME]"
click at [885, 423] on div "Start with a link Add anything you want your followers to see. + Add another So…" at bounding box center [652, 244] width 1305 height 603
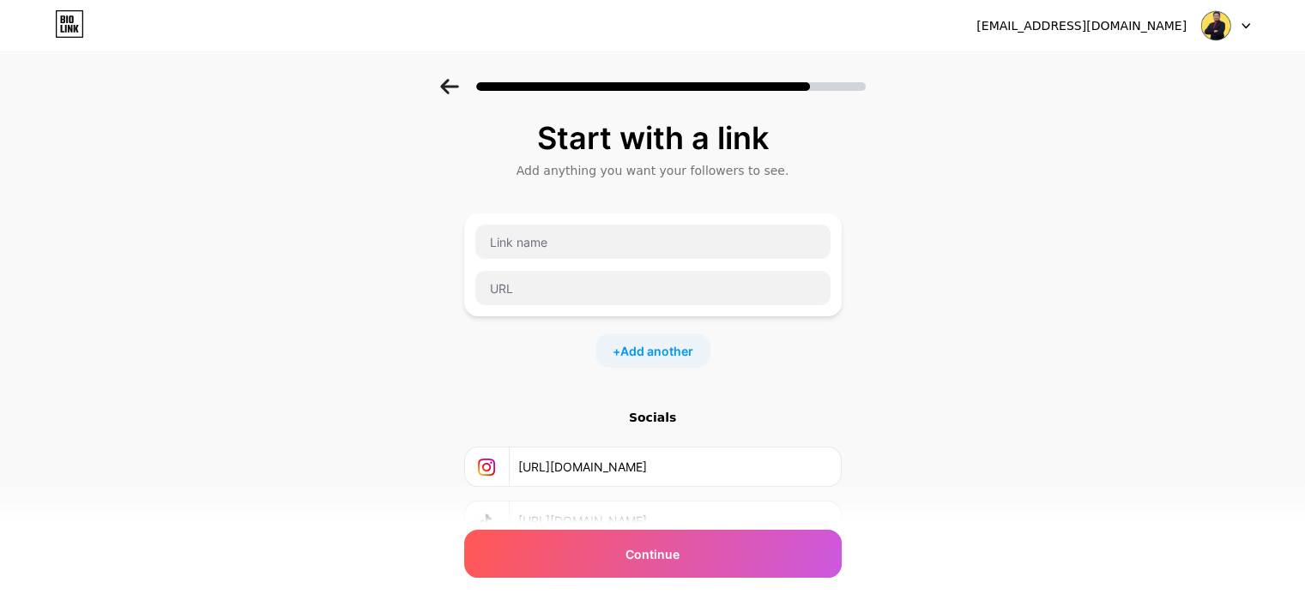
scroll to position [0, 0]
click at [606, 251] on input "text" at bounding box center [652, 243] width 355 height 34
type input "L"
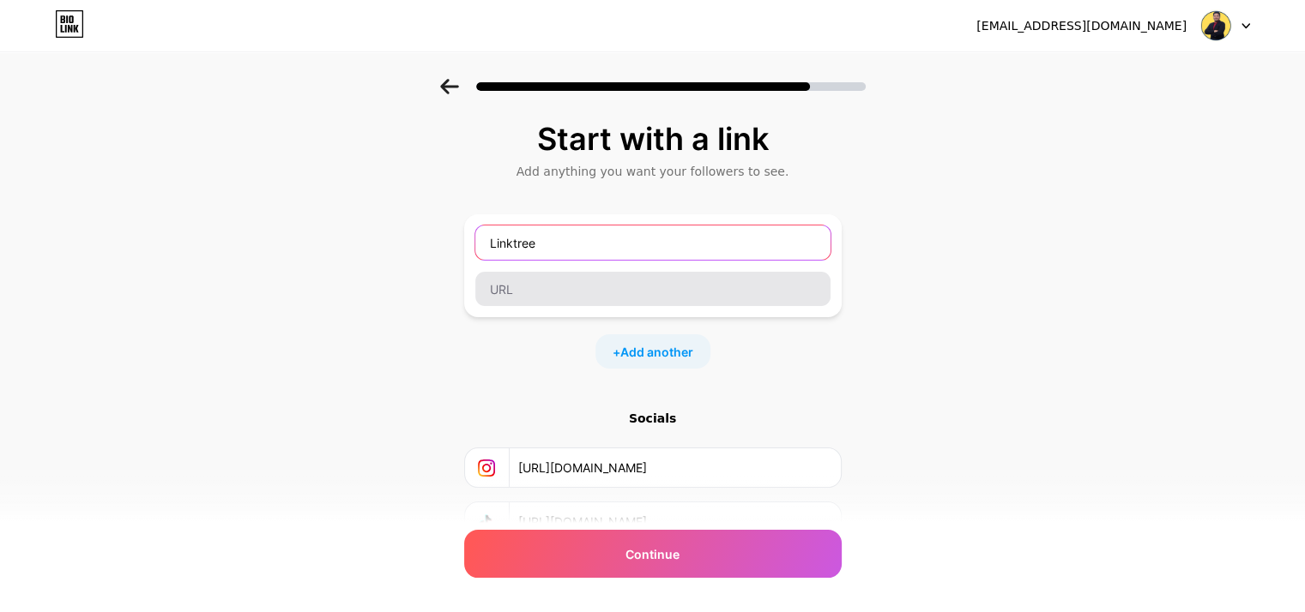
type input "Linktree"
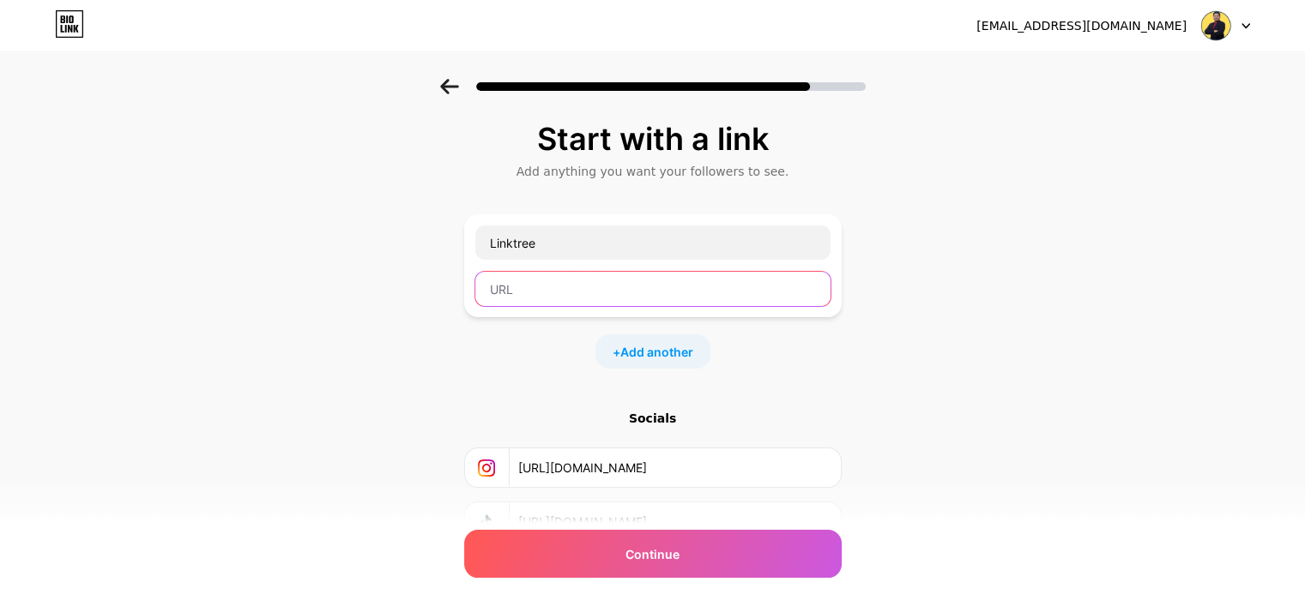
click at [603, 290] on input "text" at bounding box center [652, 289] width 355 height 34
paste input "[URL][DOMAIN_NAME]"
type input "[URL][DOMAIN_NAME]"
click at [665, 421] on div "Socials" at bounding box center [652, 418] width 377 height 17
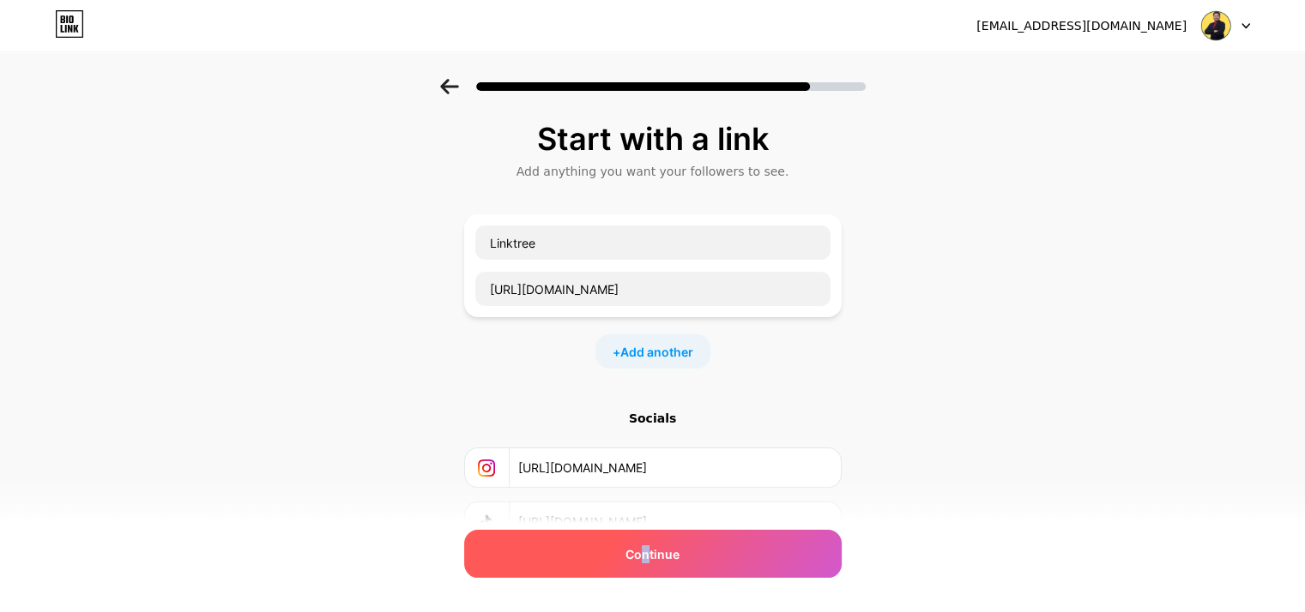
click at [652, 537] on div "Continue" at bounding box center [652, 554] width 377 height 48
click at [659, 551] on span "Continue" at bounding box center [652, 554] width 54 height 18
click at [687, 551] on div "Continue" at bounding box center [652, 554] width 377 height 48
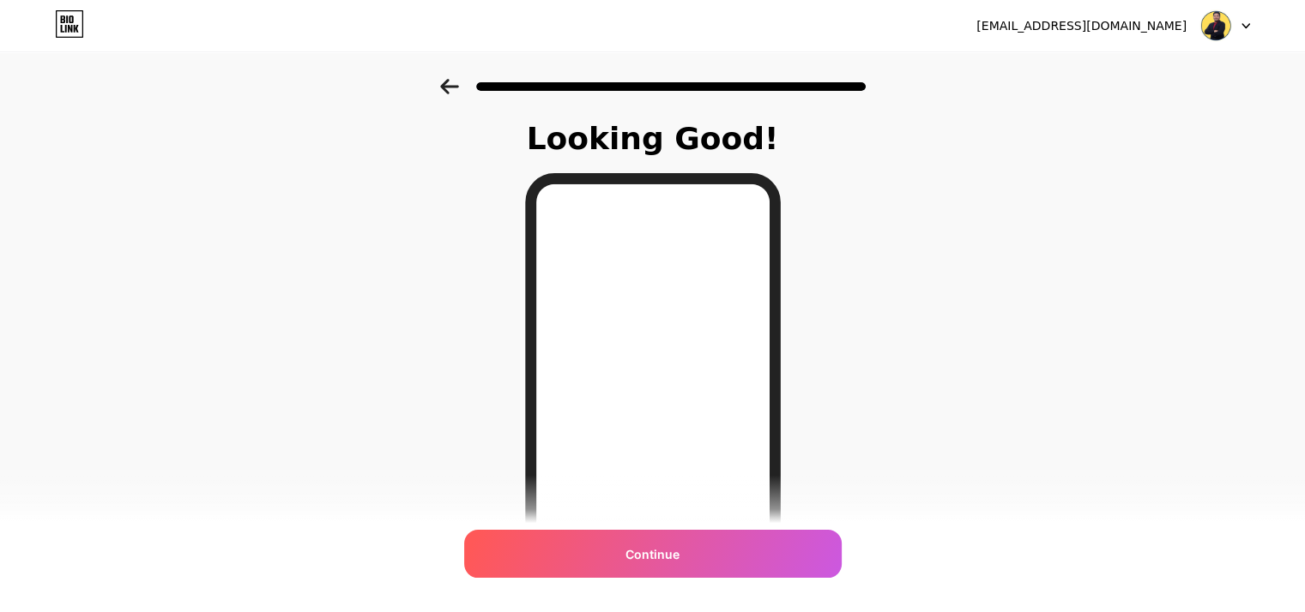
click at [459, 90] on icon at bounding box center [449, 86] width 19 height 15
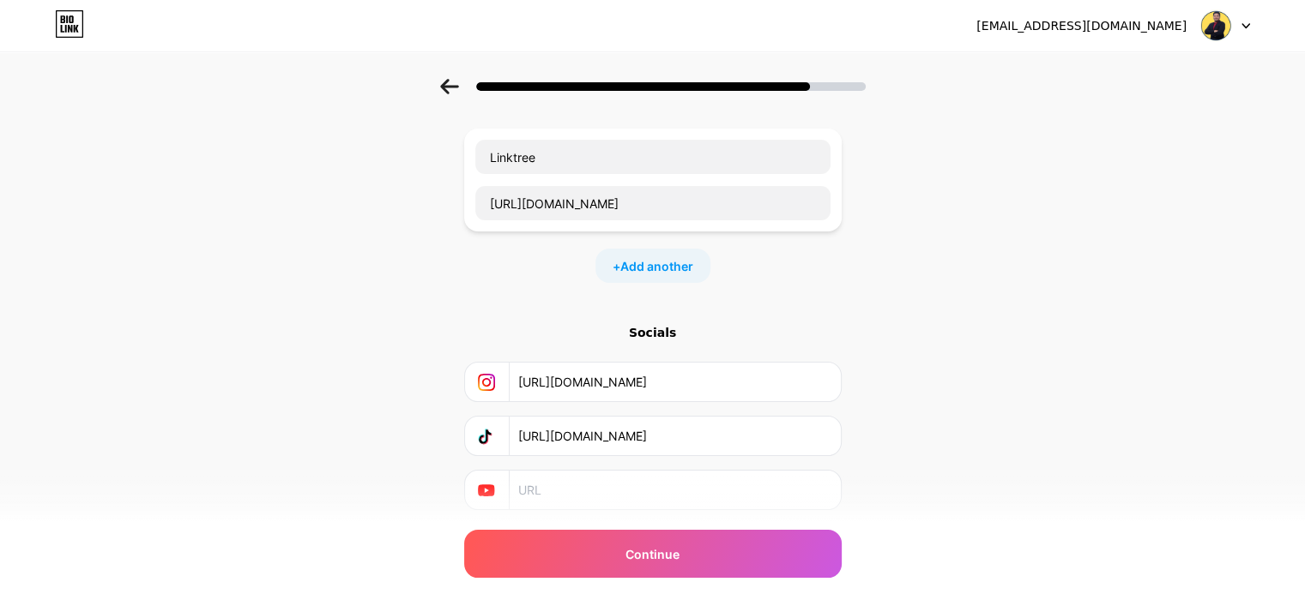
scroll to position [136, 0]
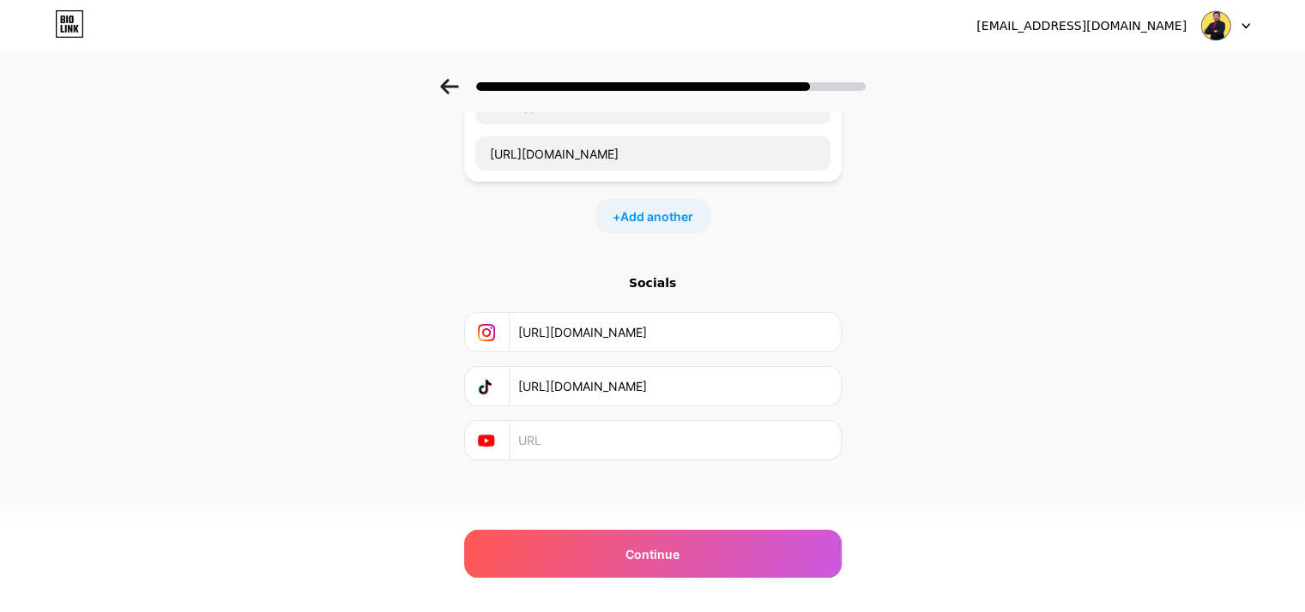
click at [495, 328] on icon at bounding box center [486, 332] width 17 height 17
click at [656, 284] on div "Socials" at bounding box center [652, 282] width 377 height 17
click at [646, 288] on div "Socials" at bounding box center [652, 282] width 377 height 17
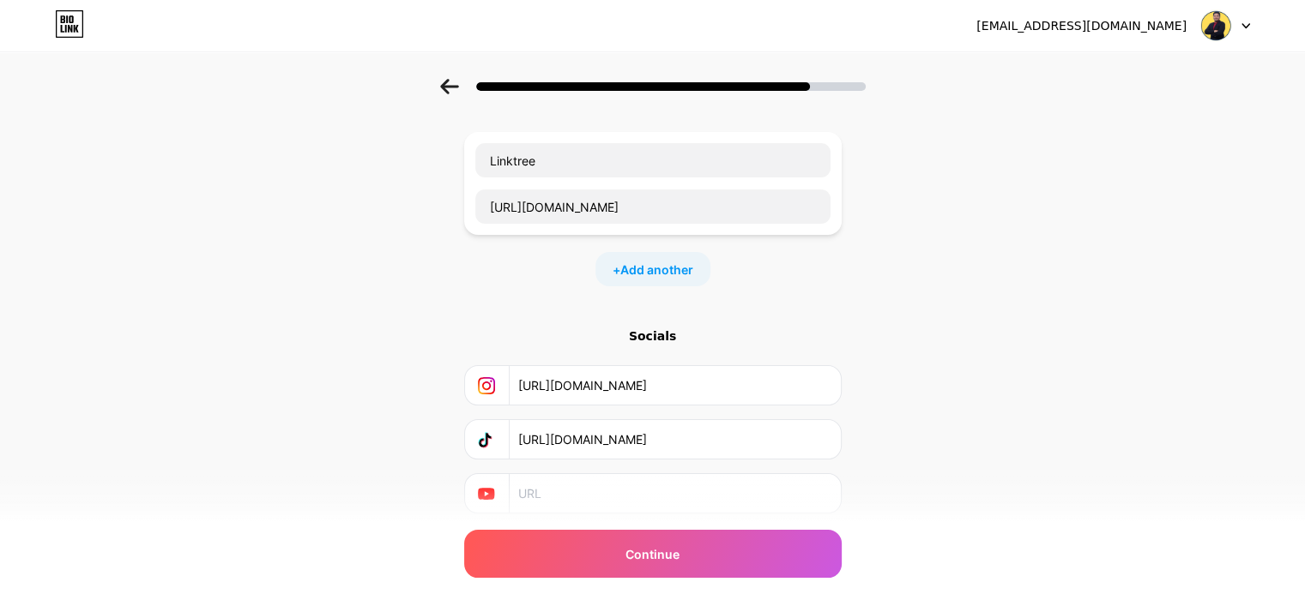
scroll to position [0, 0]
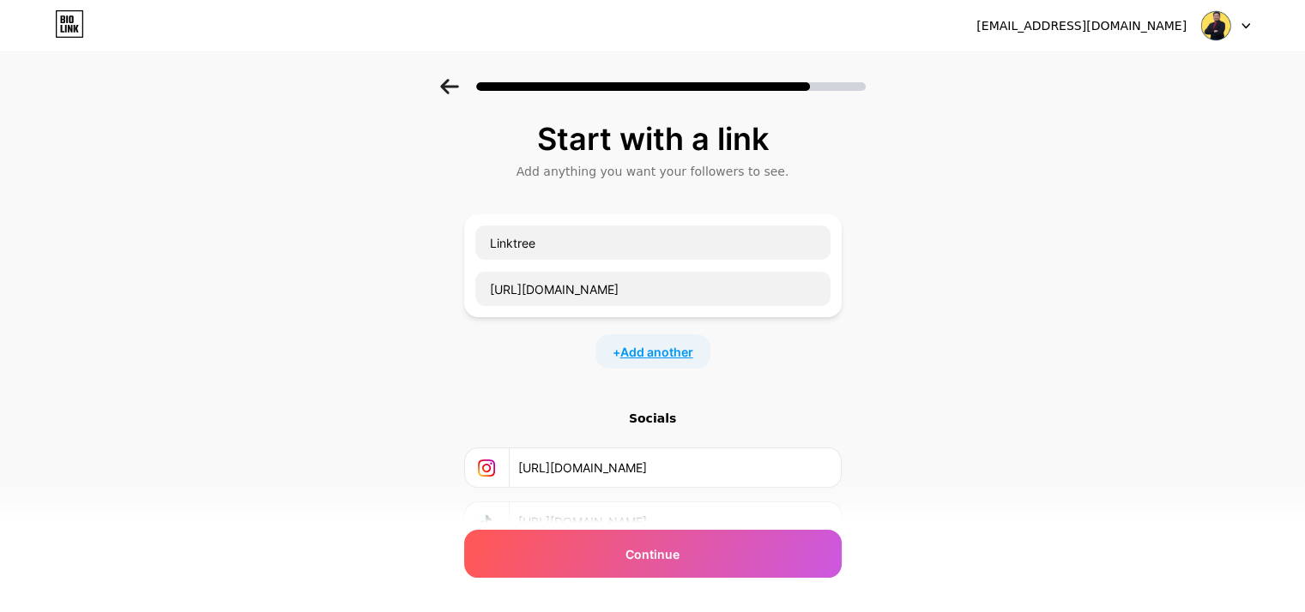
click at [645, 347] on span "Add another" at bounding box center [656, 352] width 73 height 18
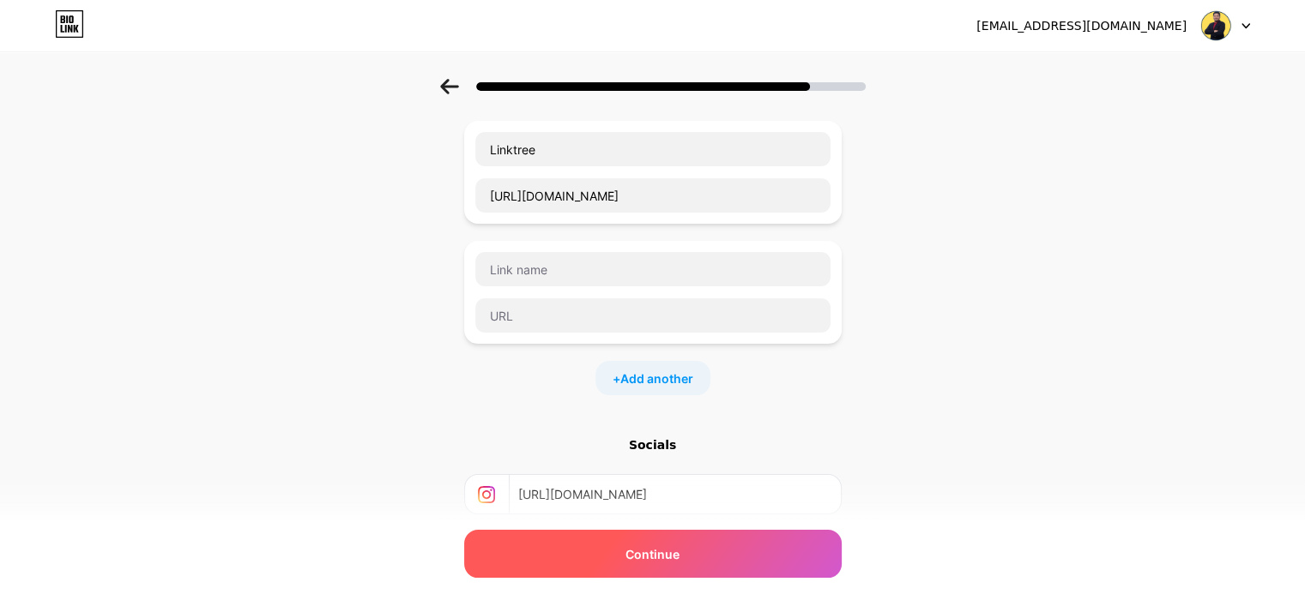
scroll to position [255, 0]
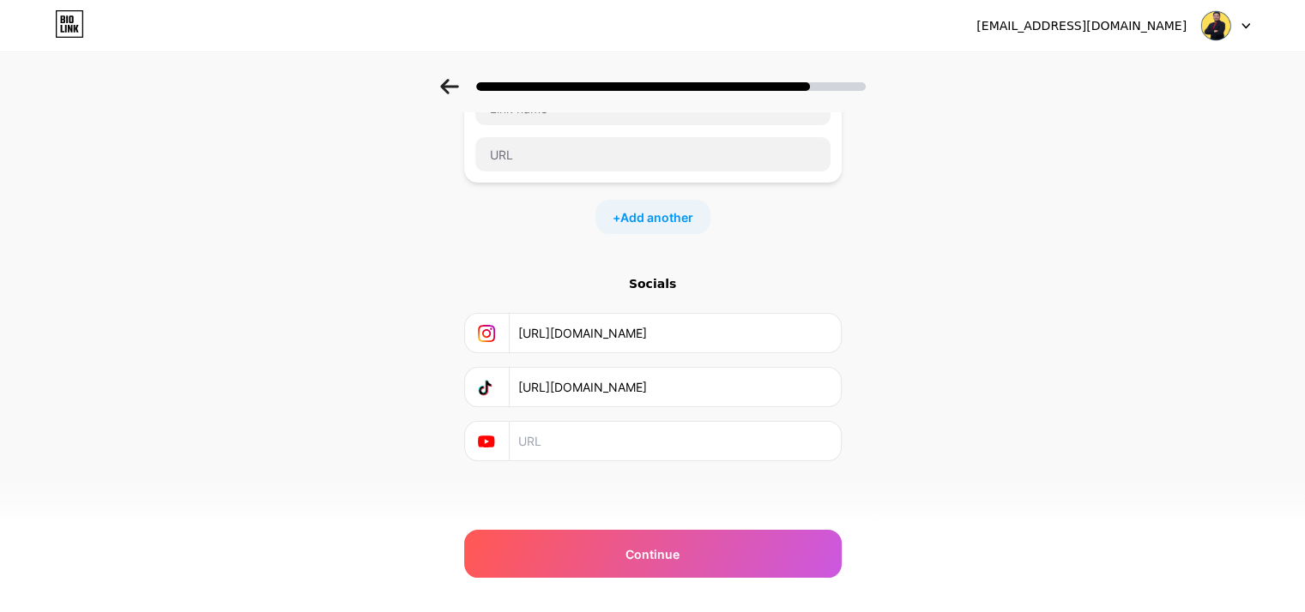
click at [502, 328] on div at bounding box center [487, 333] width 45 height 39
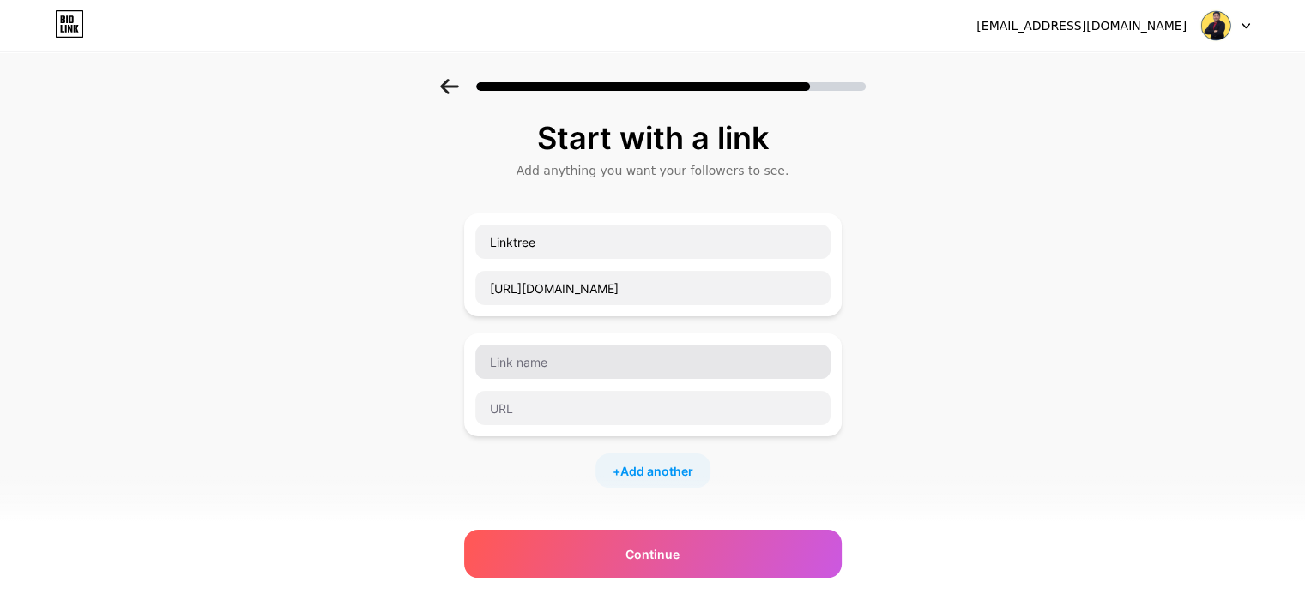
scroll to position [0, 0]
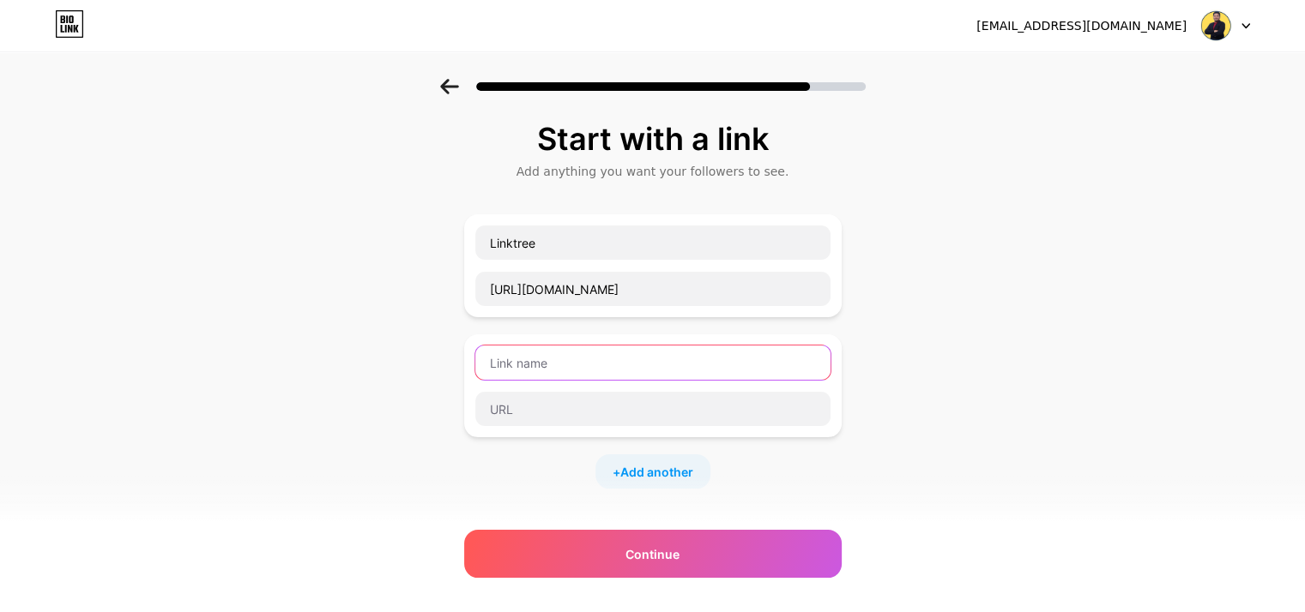
click at [611, 359] on input "text" at bounding box center [652, 363] width 355 height 34
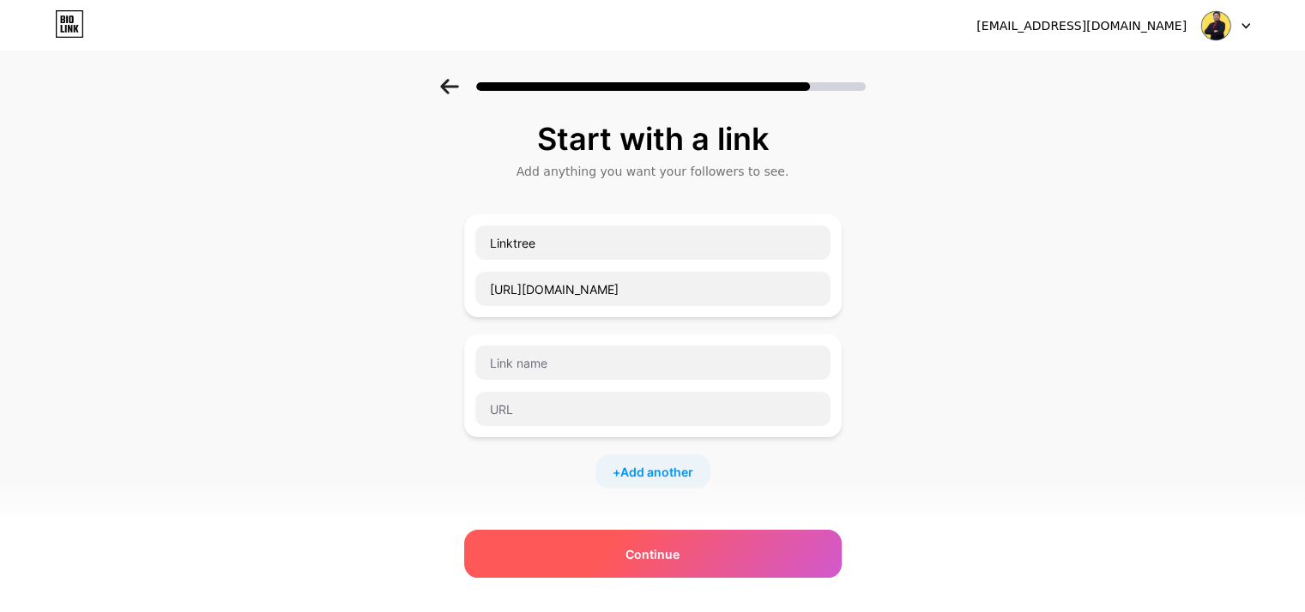
click at [679, 549] on span "Continue" at bounding box center [652, 554] width 54 height 18
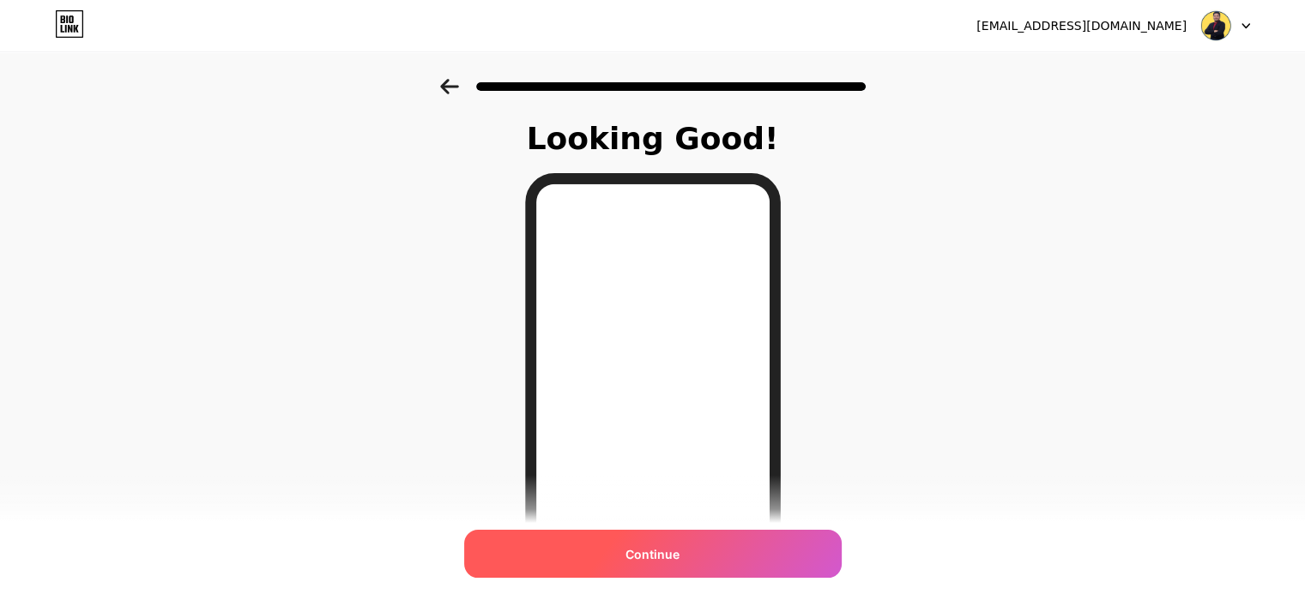
click at [702, 547] on div "Continue" at bounding box center [652, 554] width 377 height 48
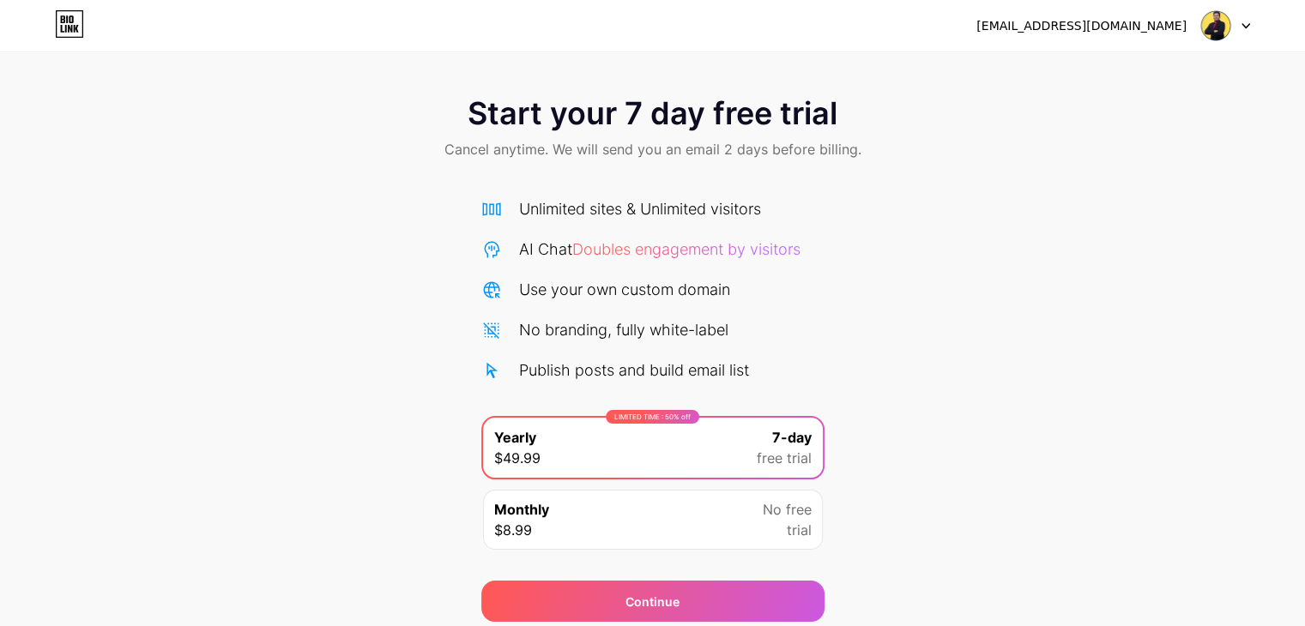
drag, startPoint x: 85, startPoint y: 31, endPoint x: 252, endPoint y: 4, distance: 169.3
click at [87, 30] on div "[EMAIL_ADDRESS][DOMAIN_NAME] Logout" at bounding box center [652, 25] width 1305 height 31
click at [1252, 24] on div "[EMAIL_ADDRESS][DOMAIN_NAME] Logout" at bounding box center [652, 25] width 1305 height 31
click at [1246, 25] on icon at bounding box center [1245, 26] width 7 height 4
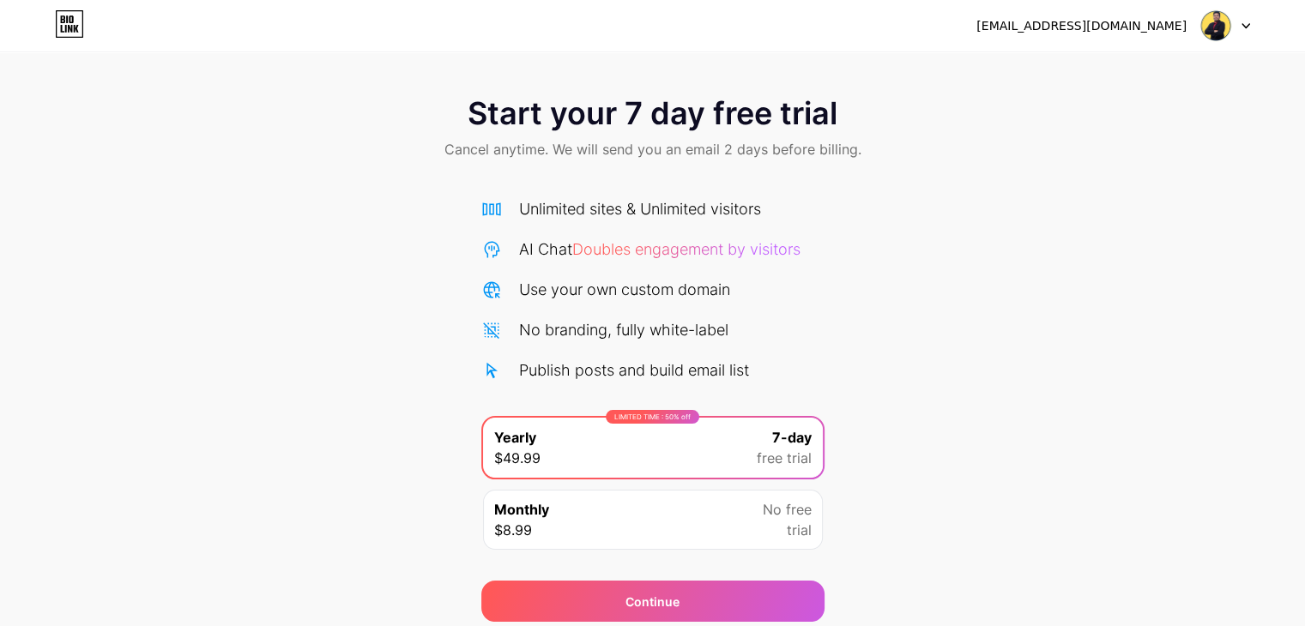
scroll to position [63, 0]
